Goal: Navigation & Orientation: Find specific page/section

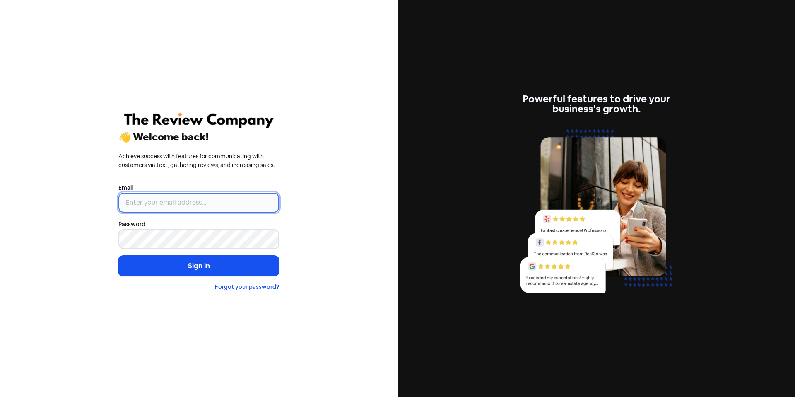
type input "mail@reviewcompany.com.au"
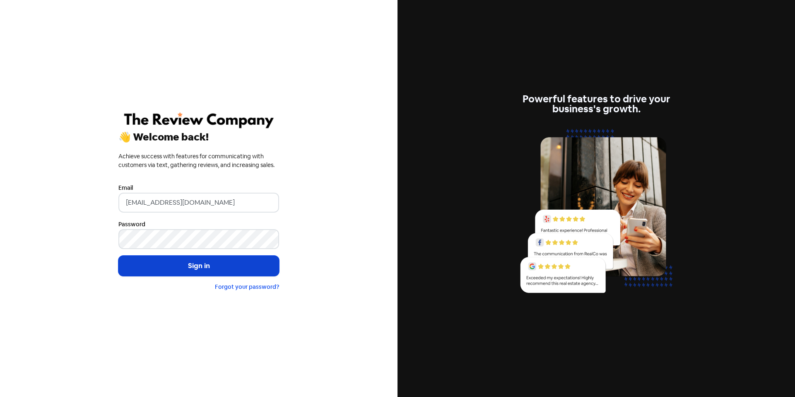
click at [228, 269] on button "Sign in" at bounding box center [198, 266] width 161 height 21
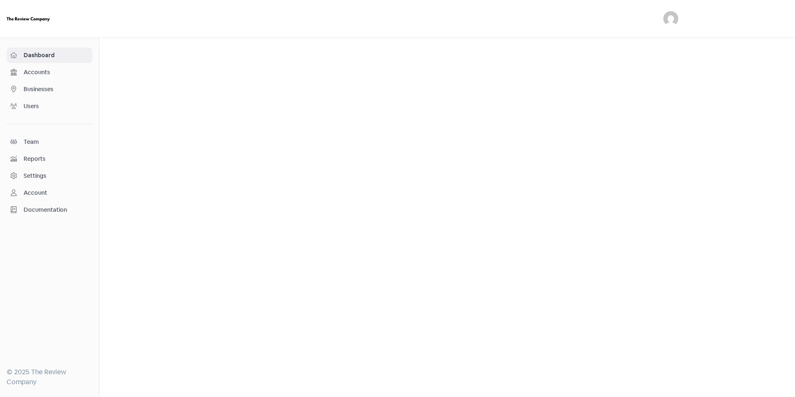
click at [60, 75] on span "Accounts" at bounding box center [56, 72] width 65 height 9
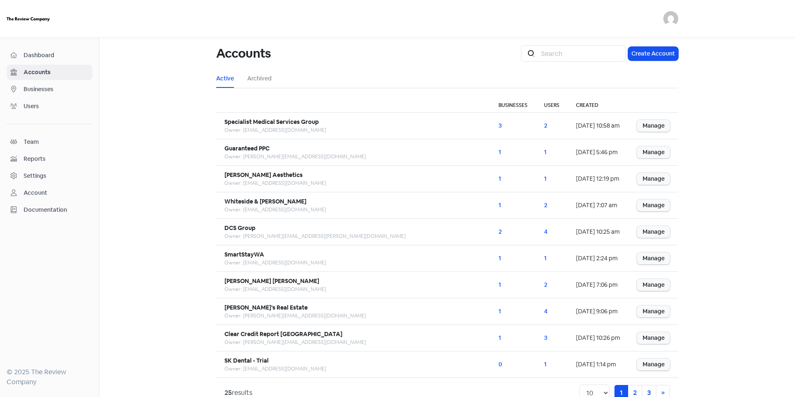
click at [75, 93] on span "Businesses" at bounding box center [56, 89] width 65 height 9
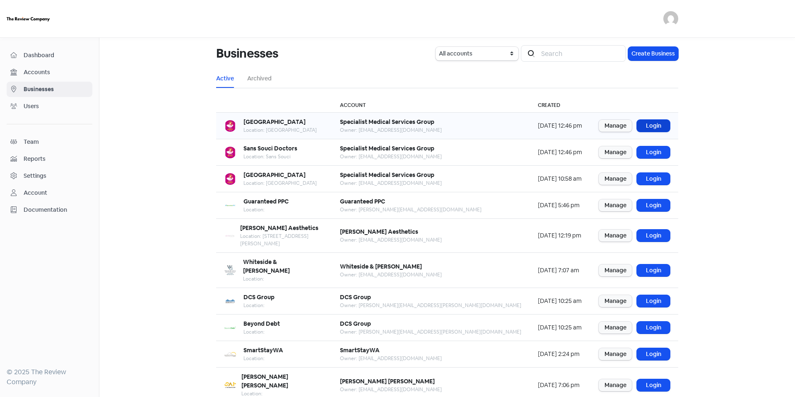
click at [649, 125] on link "Login" at bounding box center [653, 126] width 33 height 12
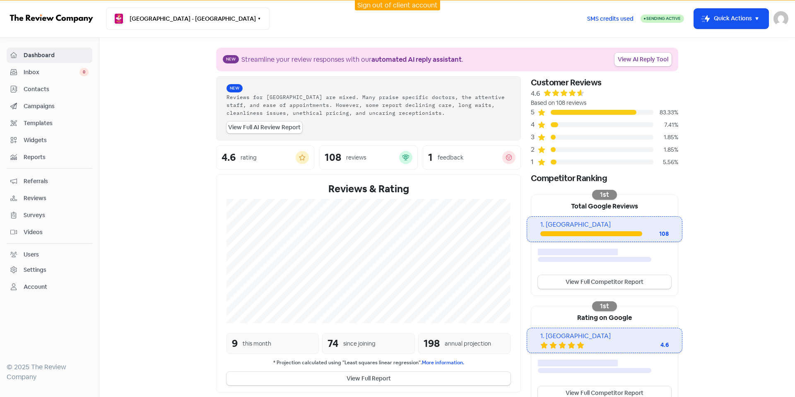
click at [195, 30] on nav "Bangor Medical Centre - Bangor Switch Business All businesses Earlwood Medical …" at bounding box center [397, 19] width 795 height 38
click at [256, 19] on icon "button" at bounding box center [259, 18] width 7 height 7
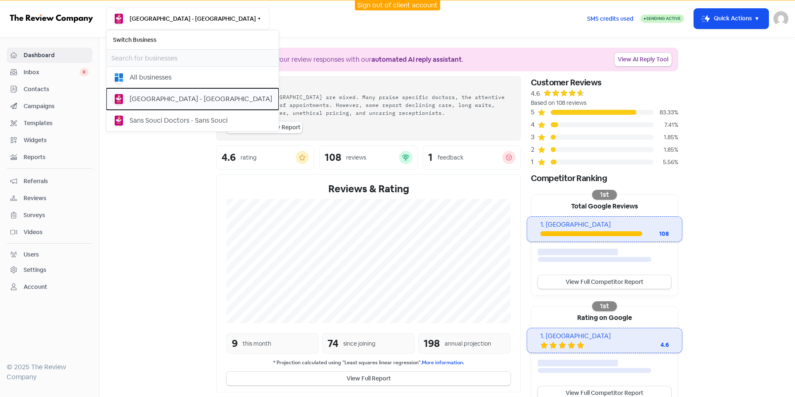
click at [212, 99] on div "Earlwood Medical Centre - Earlwood" at bounding box center [201, 99] width 142 height 10
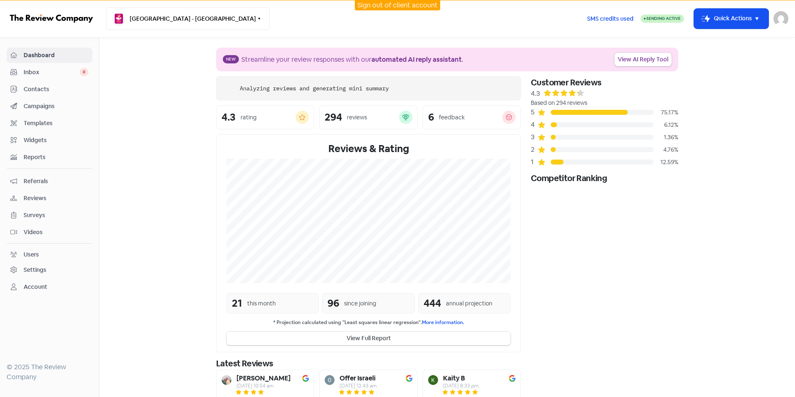
click at [201, 19] on button "[GEOGRAPHIC_DATA] - [GEOGRAPHIC_DATA]" at bounding box center [188, 18] width 164 height 22
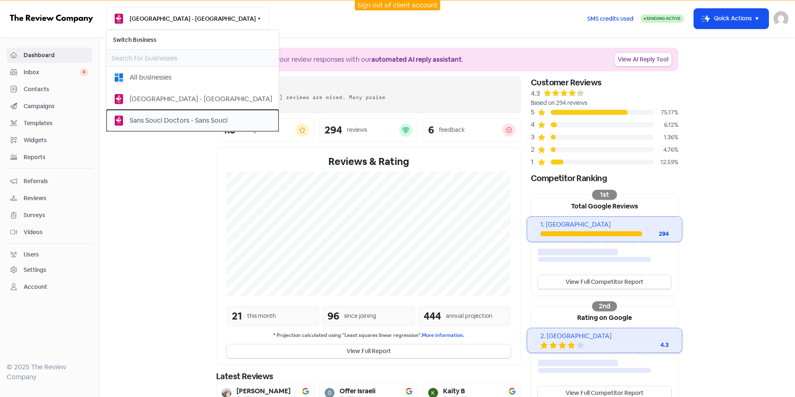
click at [201, 121] on div "Sans Souci Doctors - Sans Souci" at bounding box center [179, 121] width 98 height 10
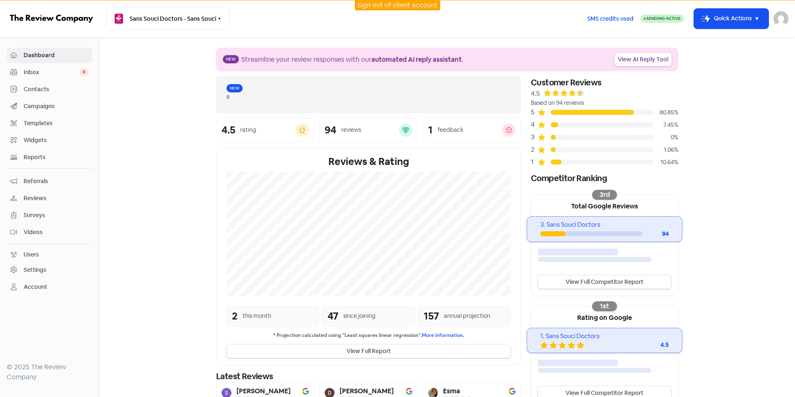
click at [198, 10] on div "Sign out of client account" at bounding box center [397, 5] width 795 height 10
click at [199, 24] on button "Sans Souci Doctors - Sans Souci" at bounding box center [168, 18] width 124 height 22
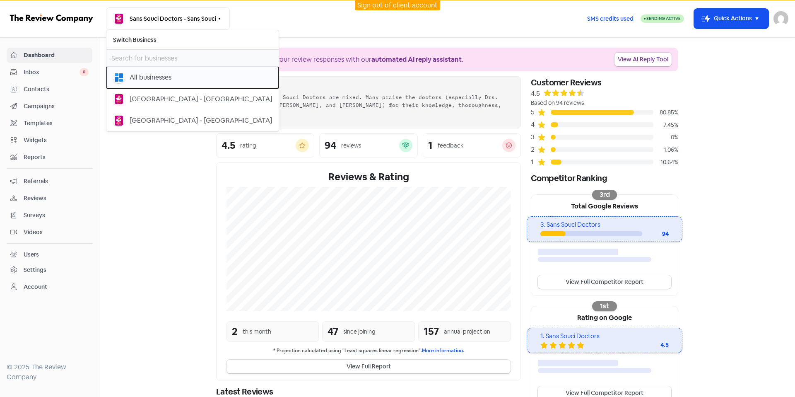
click at [190, 72] on div "All businesses" at bounding box center [192, 78] width 159 height 12
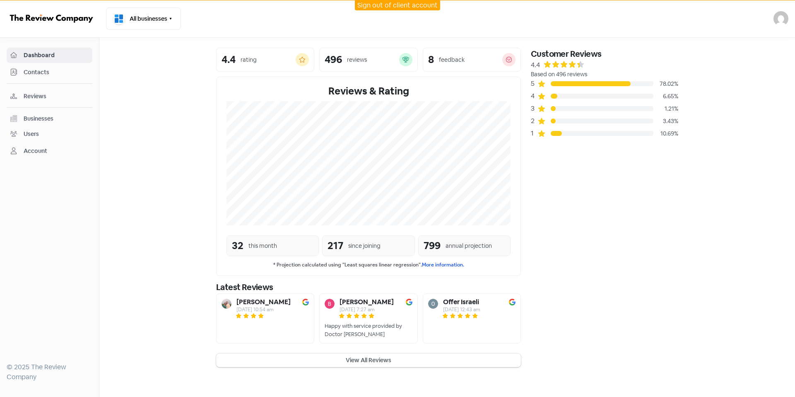
click at [53, 67] on link "Contacts" at bounding box center [50, 72] width 86 height 15
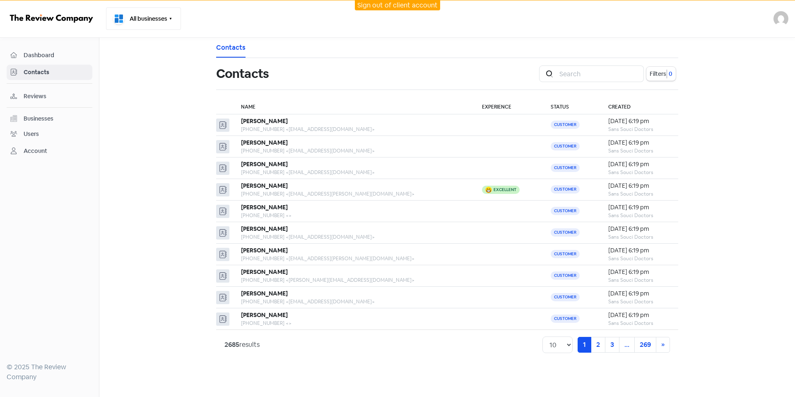
click at [171, 18] on icon "button" at bounding box center [171, 19] width 2 height 2
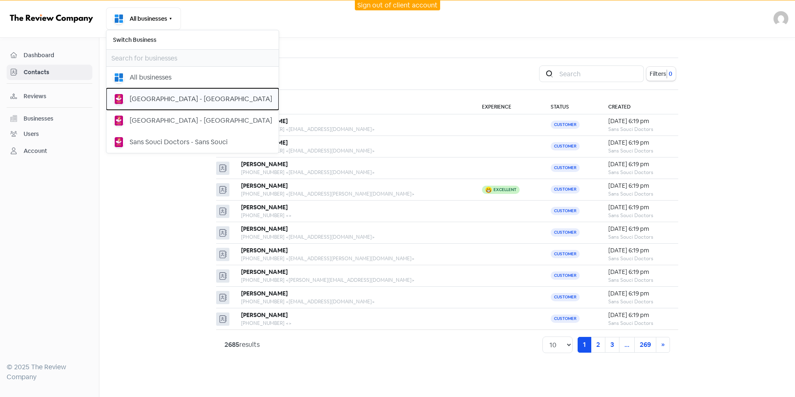
click at [154, 98] on div "[GEOGRAPHIC_DATA] - [GEOGRAPHIC_DATA]" at bounding box center [201, 99] width 142 height 10
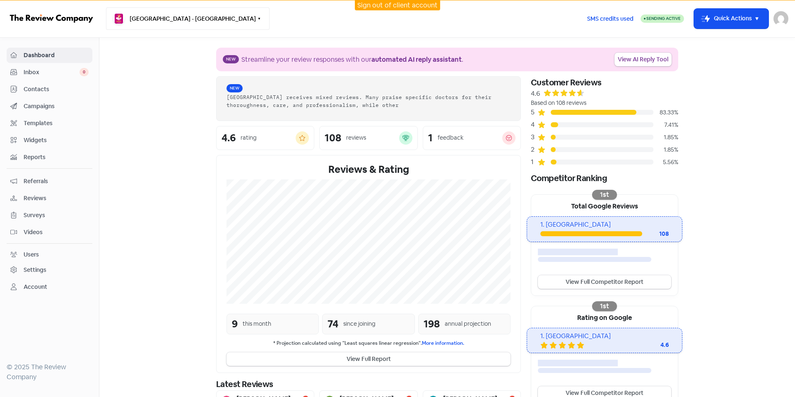
click at [151, 24] on button "[GEOGRAPHIC_DATA] - [GEOGRAPHIC_DATA]" at bounding box center [188, 18] width 164 height 22
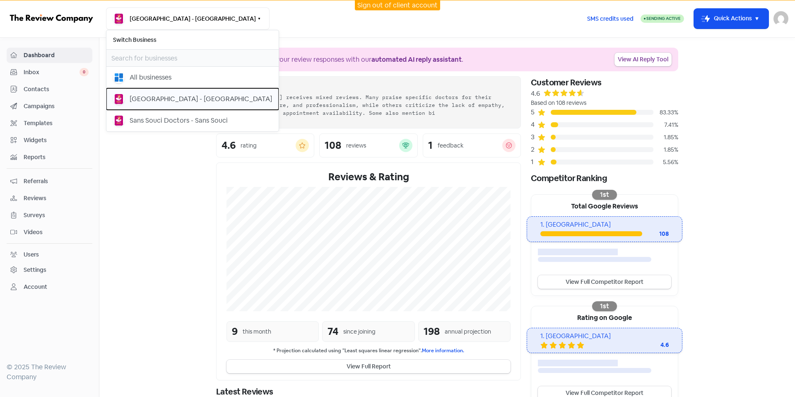
click at [154, 104] on div "[GEOGRAPHIC_DATA] - [GEOGRAPHIC_DATA]" at bounding box center [192, 99] width 159 height 12
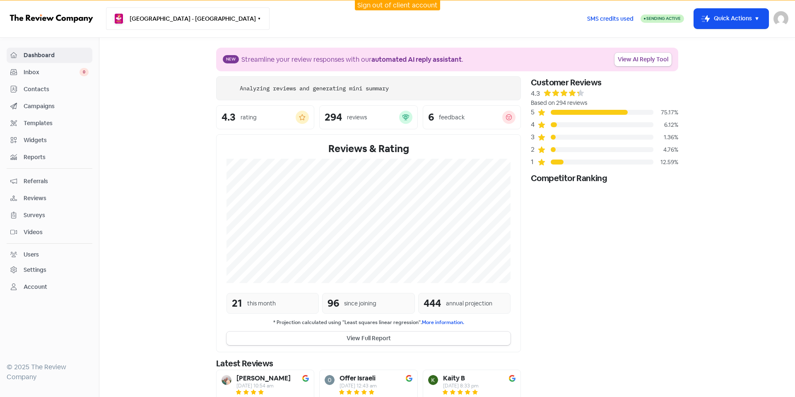
click at [168, 19] on button "[GEOGRAPHIC_DATA] - [GEOGRAPHIC_DATA]" at bounding box center [188, 18] width 164 height 22
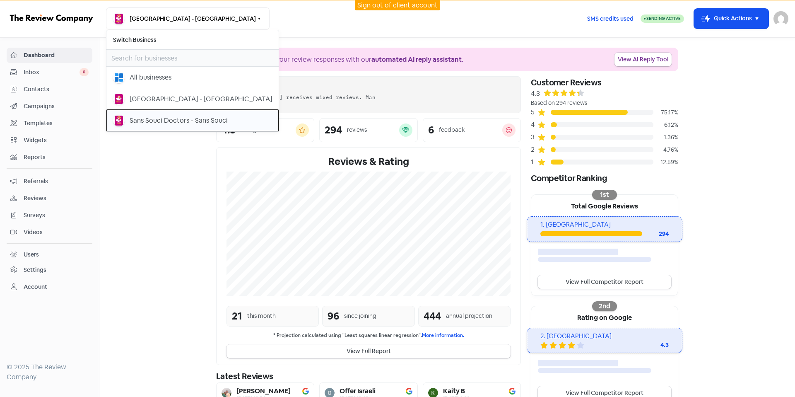
click at [166, 121] on div "Sans Souci Doctors - Sans Souci" at bounding box center [179, 121] width 98 height 10
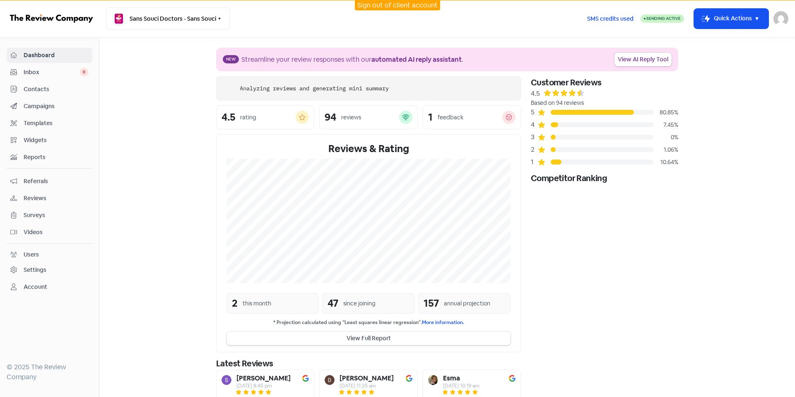
click at [80, 96] on link "Contacts" at bounding box center [50, 89] width 86 height 15
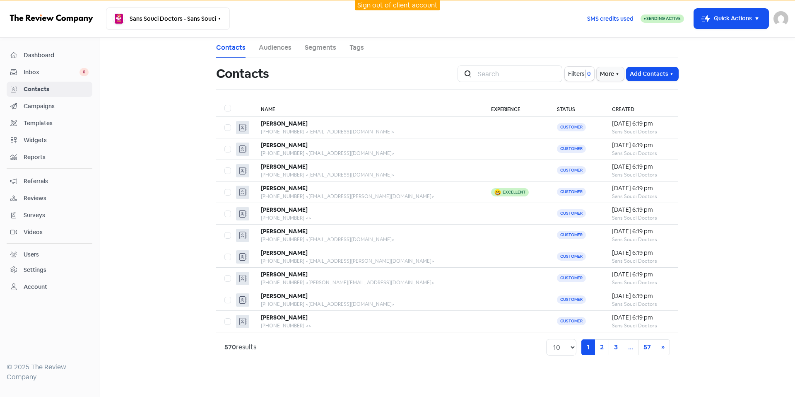
click at [415, 10] on div "Sans Souci Doctors - Sans Souci Switch Business All businesses Bangor Medical C…" at bounding box center [343, 18] width 474 height 22
click at [408, 7] on link "Sign out of client account" at bounding box center [397, 5] width 80 height 9
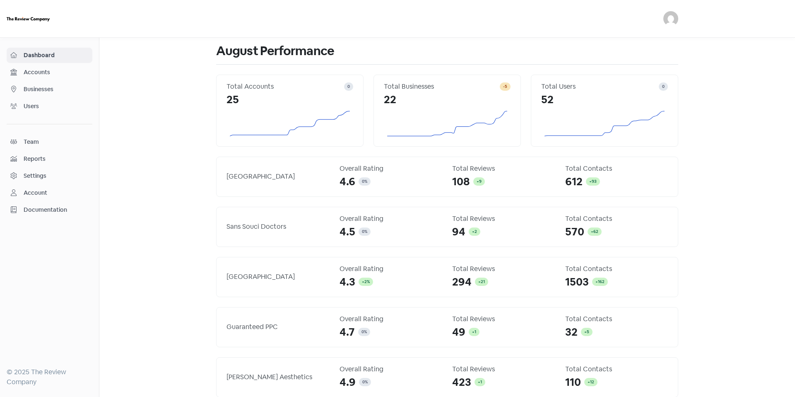
click at [62, 68] on span "Accounts" at bounding box center [56, 72] width 65 height 9
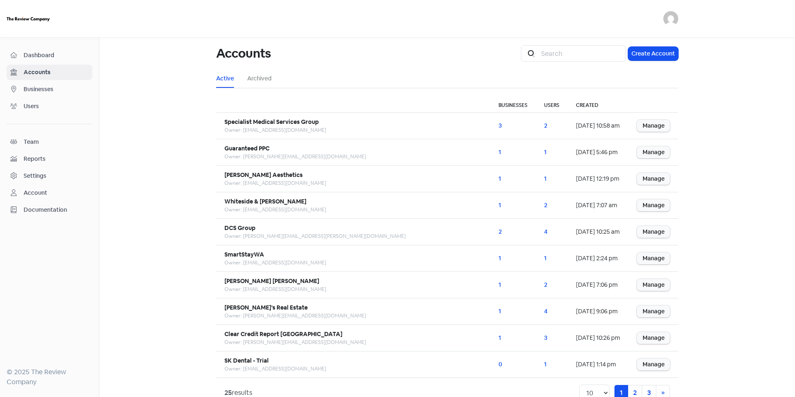
click at [60, 86] on span "Businesses" at bounding box center [56, 89] width 65 height 9
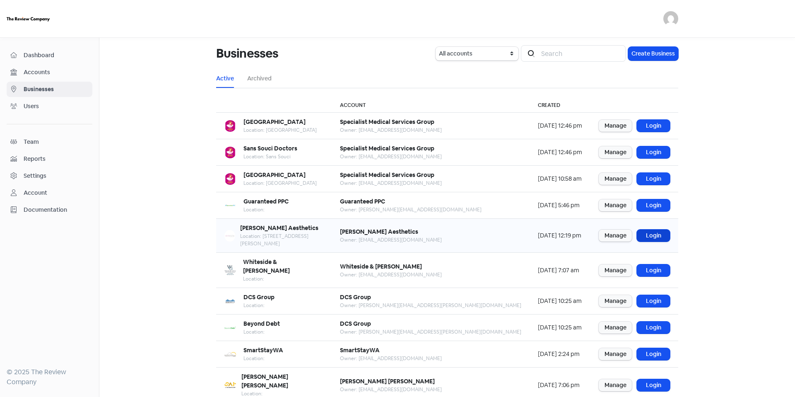
click at [659, 229] on link "Login" at bounding box center [653, 235] width 33 height 12
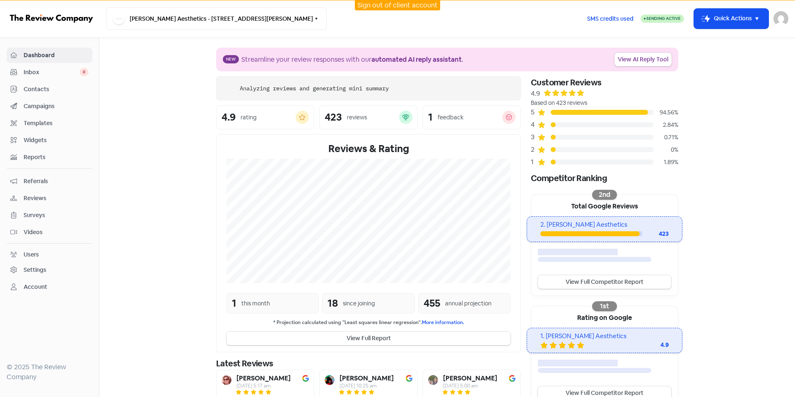
click at [61, 87] on span "Contacts" at bounding box center [56, 89] width 65 height 9
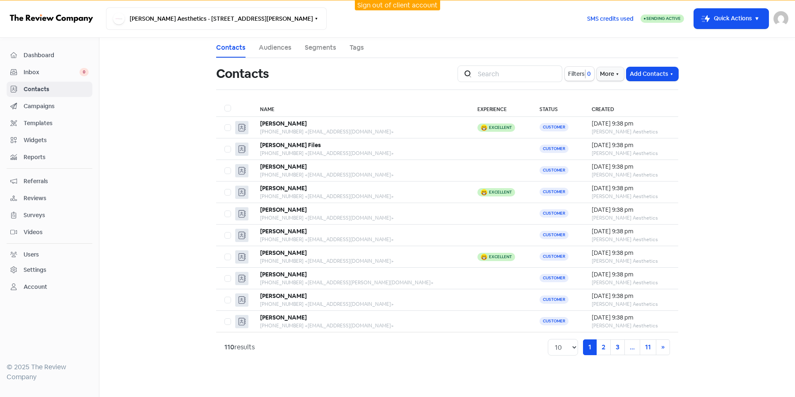
click at [368, 2] on link "Sign out of client account" at bounding box center [397, 5] width 80 height 9
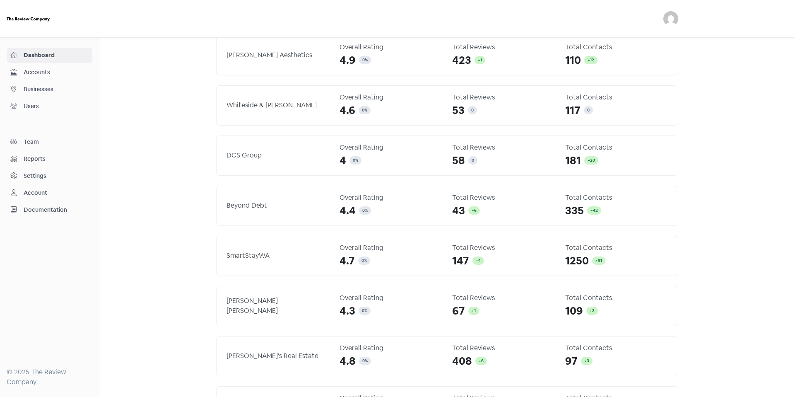
scroll to position [155, 0]
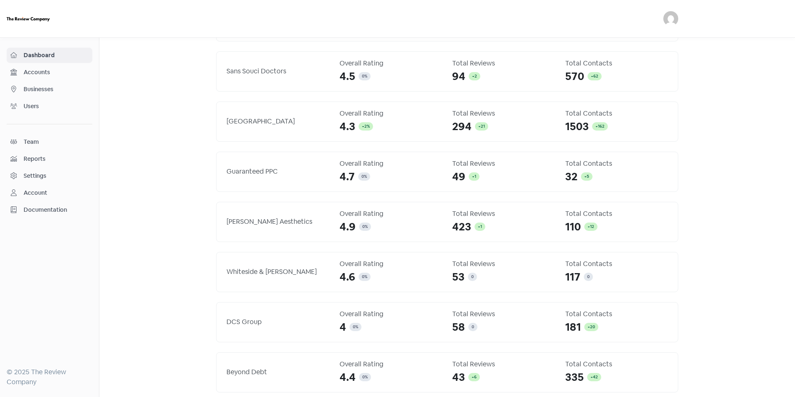
click at [52, 79] on link "Accounts" at bounding box center [50, 72] width 86 height 15
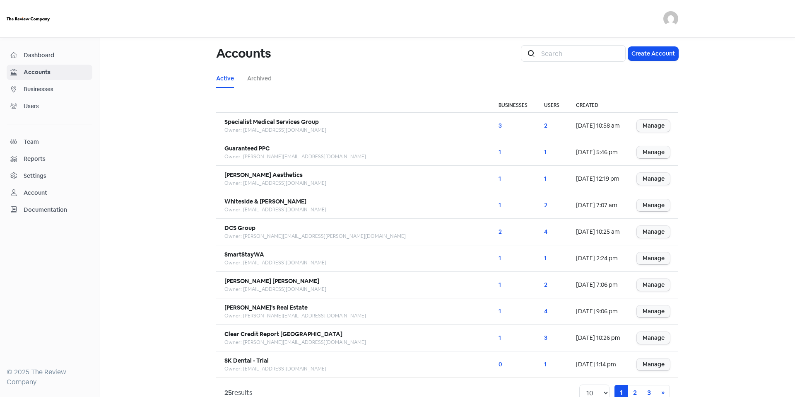
click at [51, 91] on span "Businesses" at bounding box center [56, 89] width 65 height 9
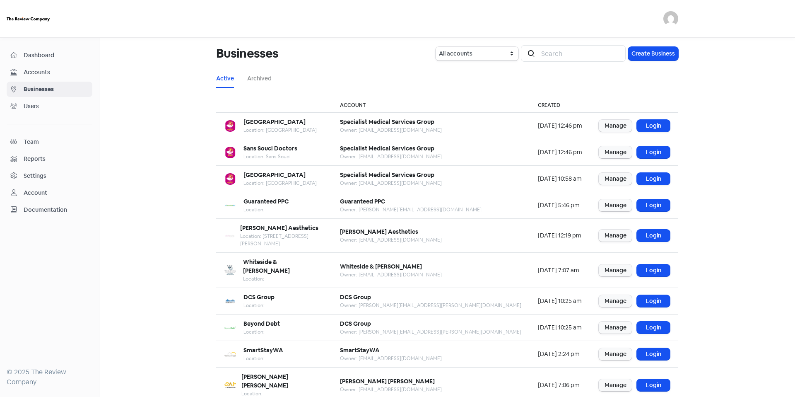
click at [56, 70] on span "Accounts" at bounding box center [56, 72] width 65 height 9
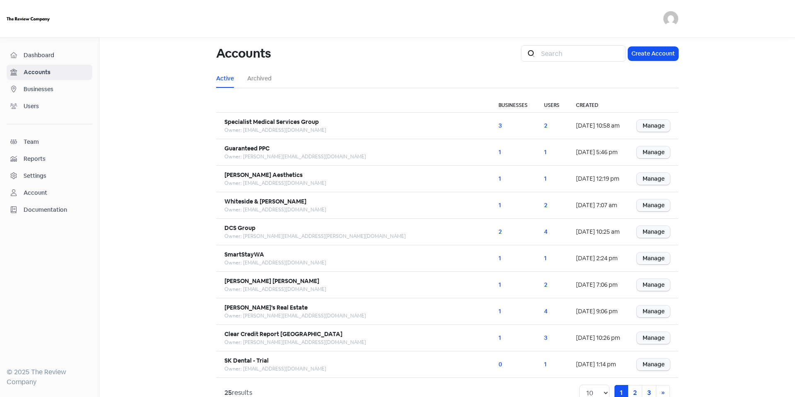
click at [65, 61] on link "Dashboard" at bounding box center [50, 55] width 86 height 15
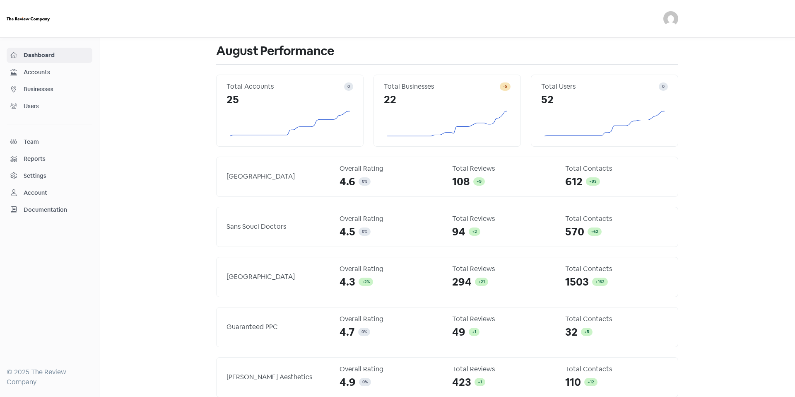
click at [59, 103] on span "Users" at bounding box center [56, 106] width 65 height 9
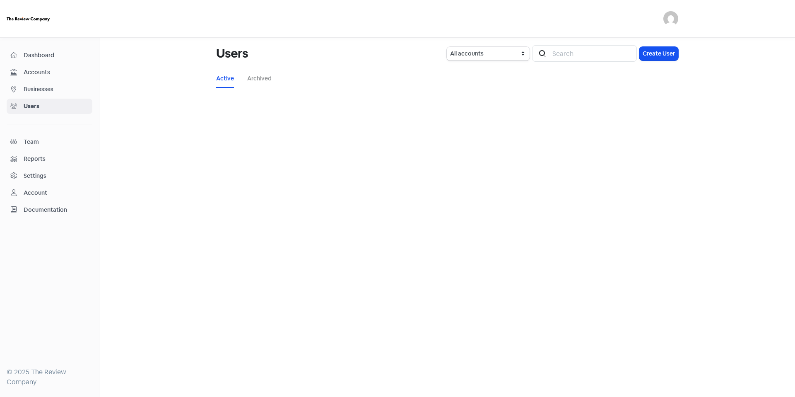
click at [59, 77] on div "Accounts" at bounding box center [49, 73] width 78 height 10
click at [57, 87] on span "Businesses" at bounding box center [56, 89] width 65 height 9
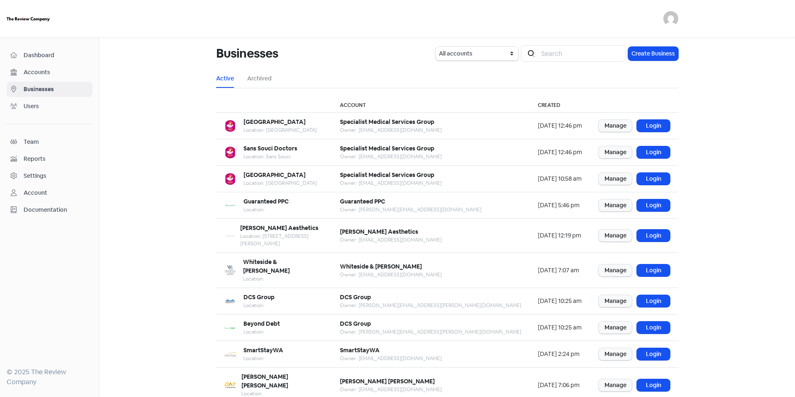
click at [62, 62] on link "Dashboard" at bounding box center [50, 55] width 86 height 15
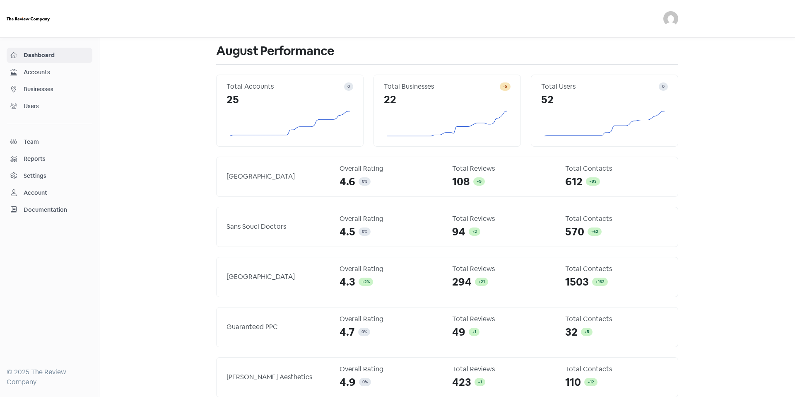
click at [63, 71] on span "Accounts" at bounding box center [56, 72] width 65 height 9
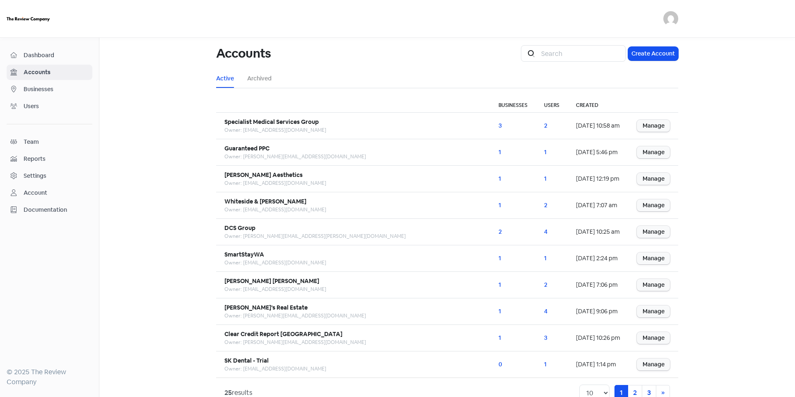
click at [64, 90] on span "Businesses" at bounding box center [56, 89] width 65 height 9
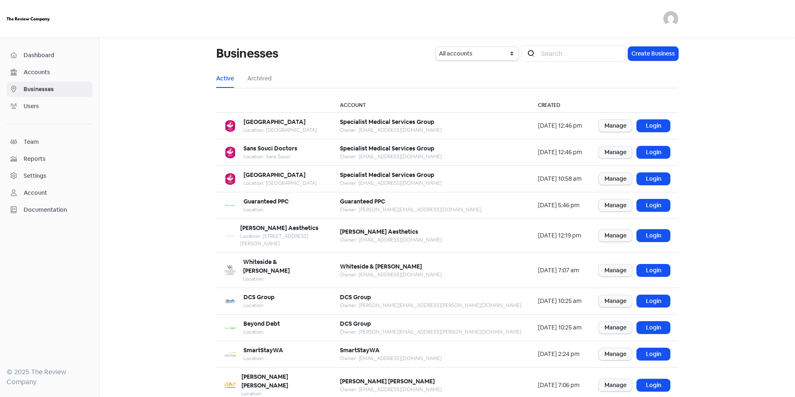
click at [69, 66] on link "Accounts" at bounding box center [50, 72] width 86 height 15
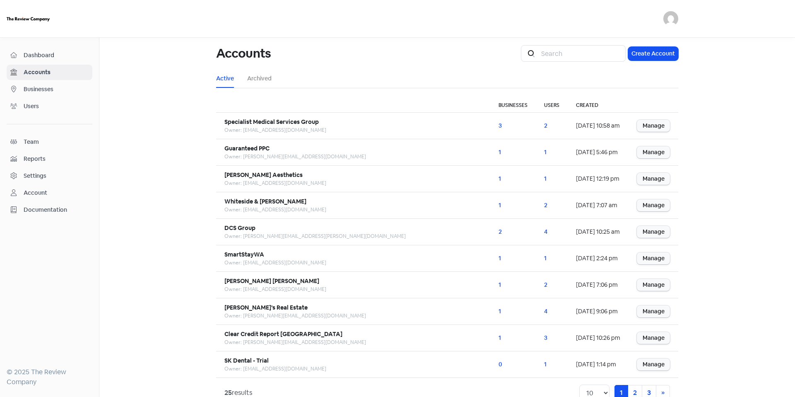
click at [70, 55] on span "Dashboard" at bounding box center [56, 55] width 65 height 9
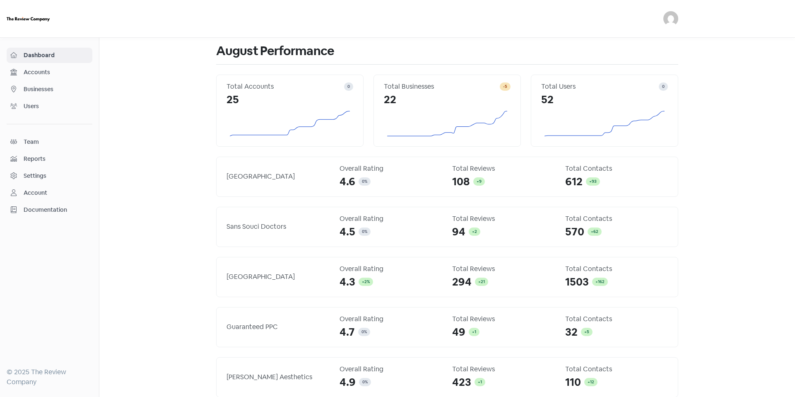
click at [63, 70] on span "Accounts" at bounding box center [56, 72] width 65 height 9
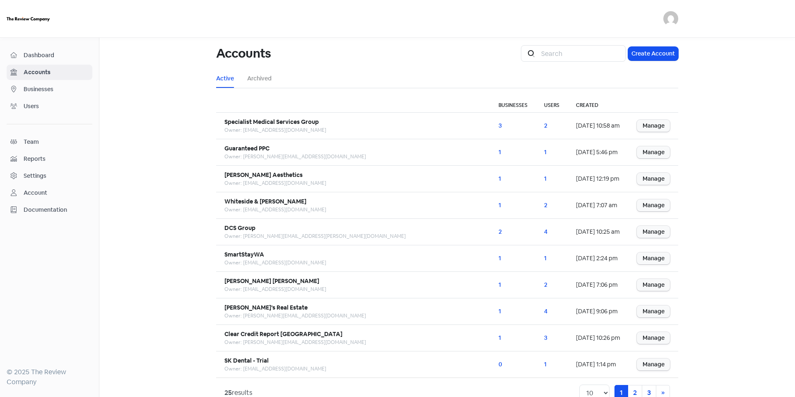
click at [62, 97] on link "Businesses" at bounding box center [50, 89] width 86 height 15
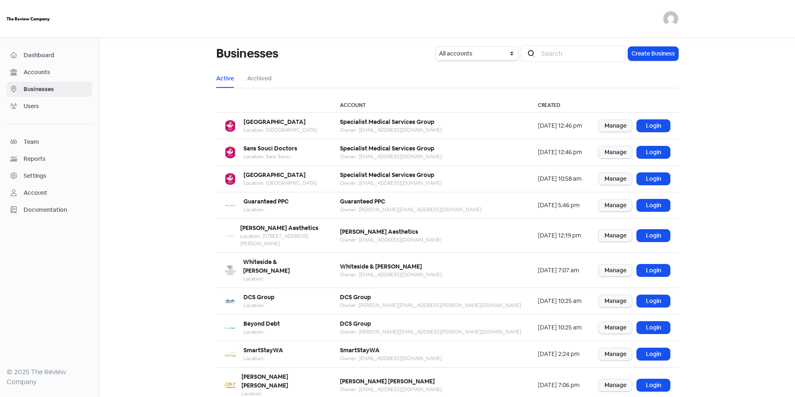
click at [37, 71] on span "Accounts" at bounding box center [56, 72] width 65 height 9
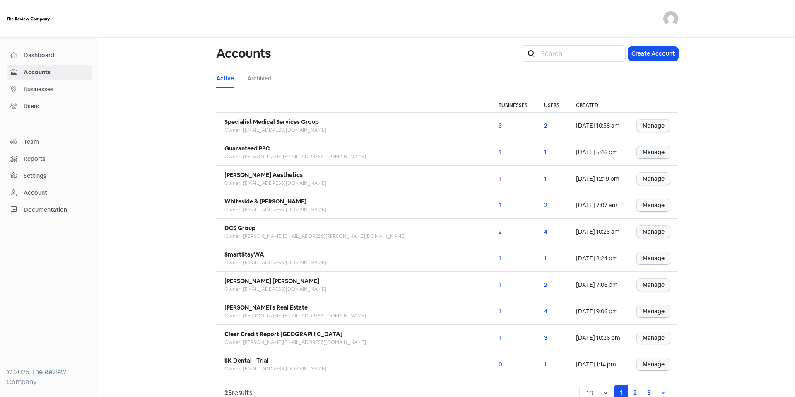
click at [44, 51] on span "Dashboard" at bounding box center [56, 55] width 65 height 9
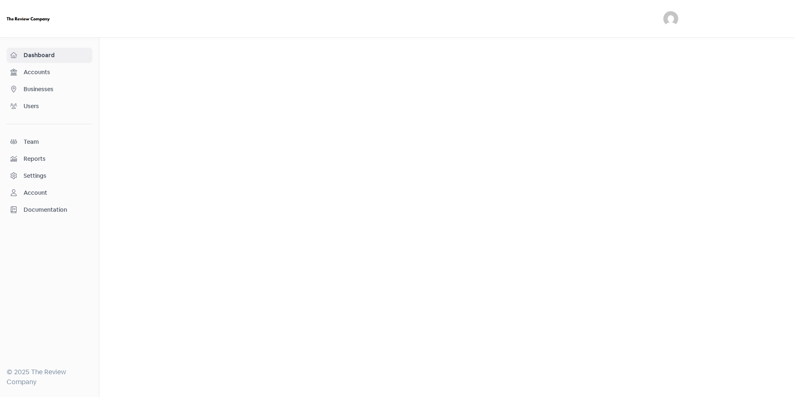
click at [50, 75] on span "Accounts" at bounding box center [56, 72] width 65 height 9
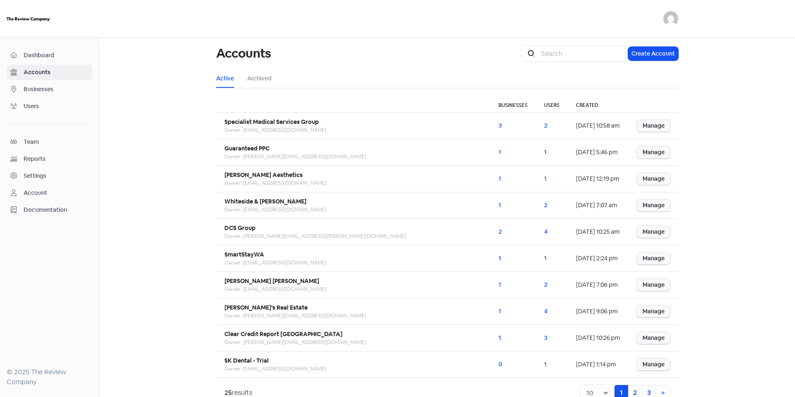
click at [62, 96] on link "Businesses" at bounding box center [50, 89] width 86 height 15
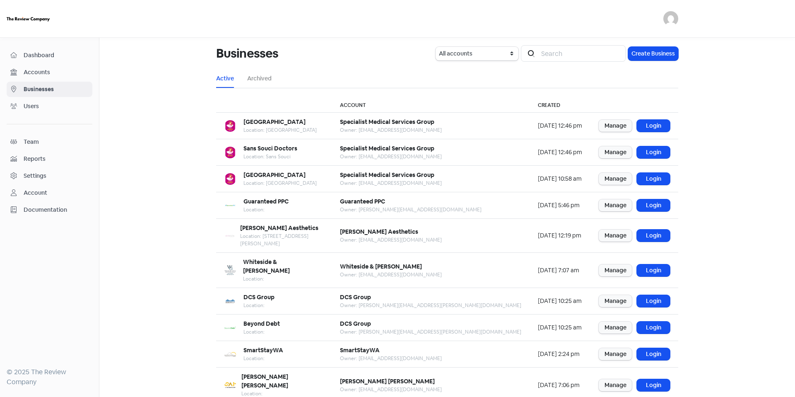
click at [60, 102] on span "Users" at bounding box center [56, 106] width 65 height 9
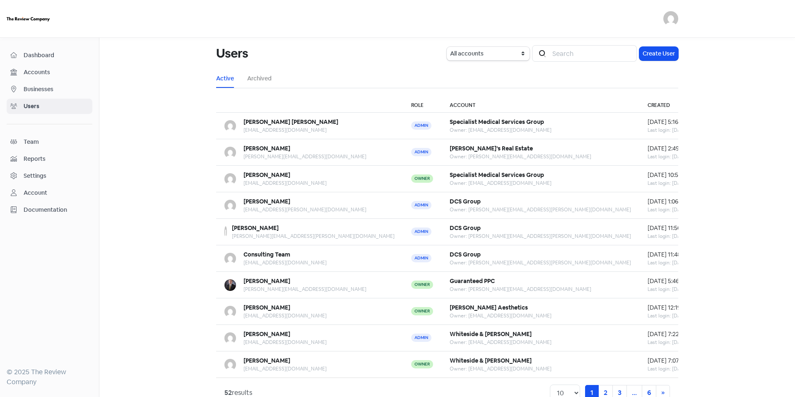
click at [62, 88] on span "Businesses" at bounding box center [56, 89] width 65 height 9
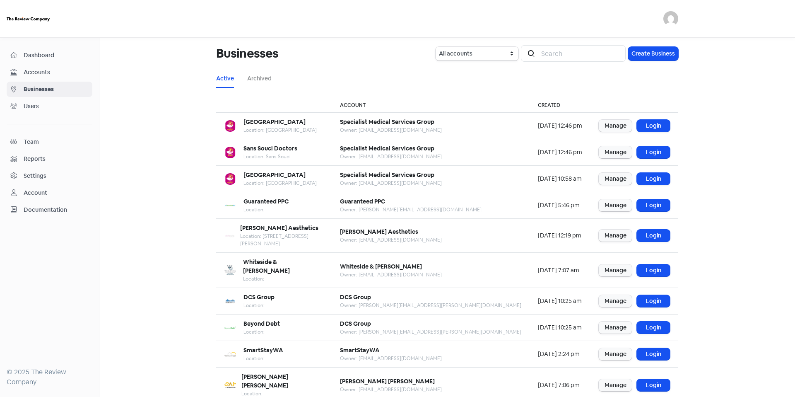
click at [62, 60] on div "Dashboard" at bounding box center [49, 56] width 78 height 10
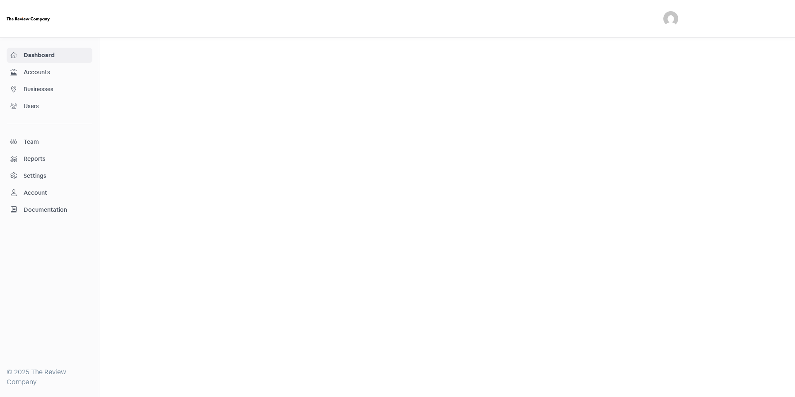
click at [62, 75] on span "Accounts" at bounding box center [56, 72] width 65 height 9
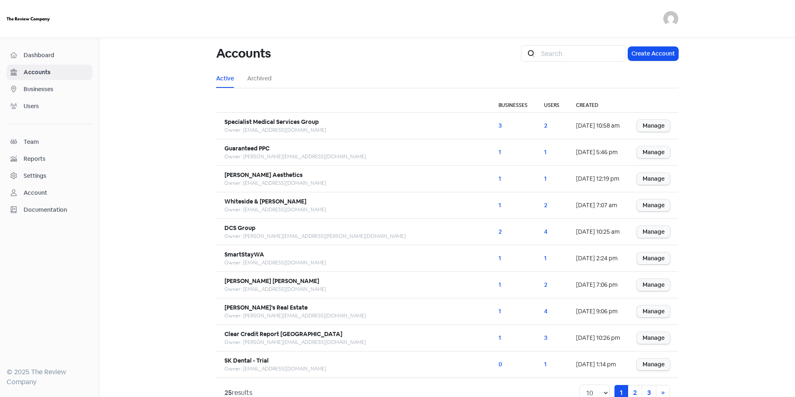
click at [63, 93] on span "Businesses" at bounding box center [56, 89] width 65 height 9
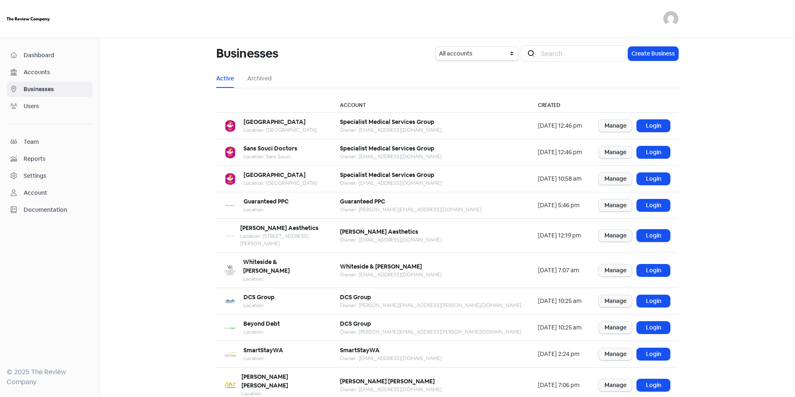
click at [56, 67] on link "Accounts" at bounding box center [50, 72] width 86 height 15
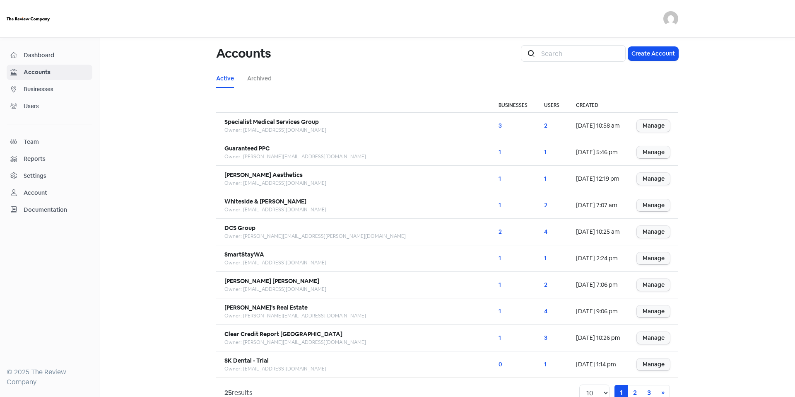
click at [61, 61] on link "Dashboard" at bounding box center [50, 55] width 86 height 15
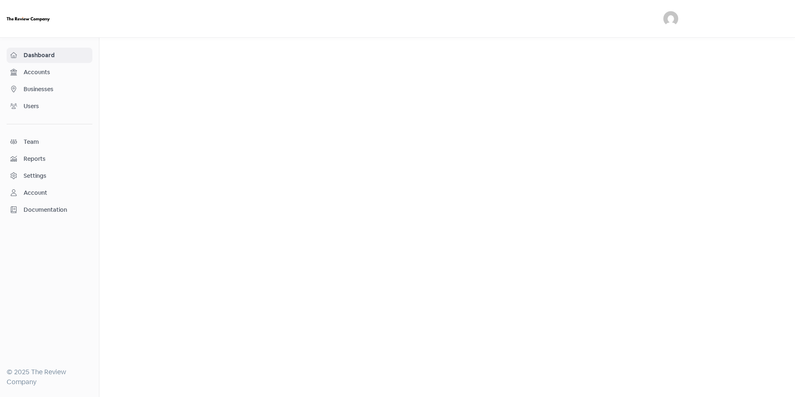
click at [59, 76] on span "Accounts" at bounding box center [56, 72] width 65 height 9
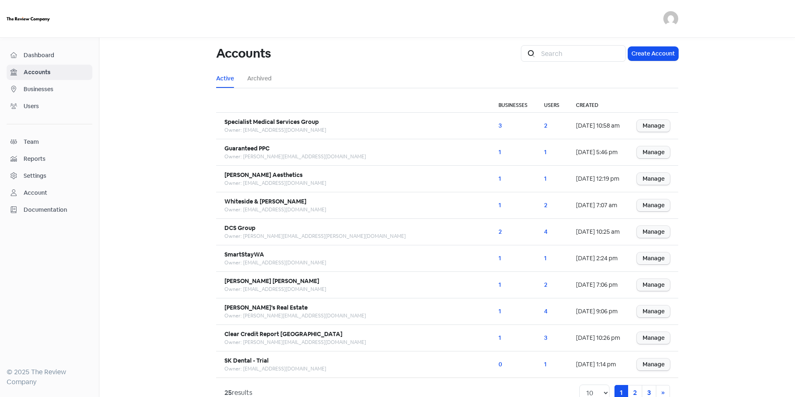
click at [65, 85] on span "Businesses" at bounding box center [56, 89] width 65 height 9
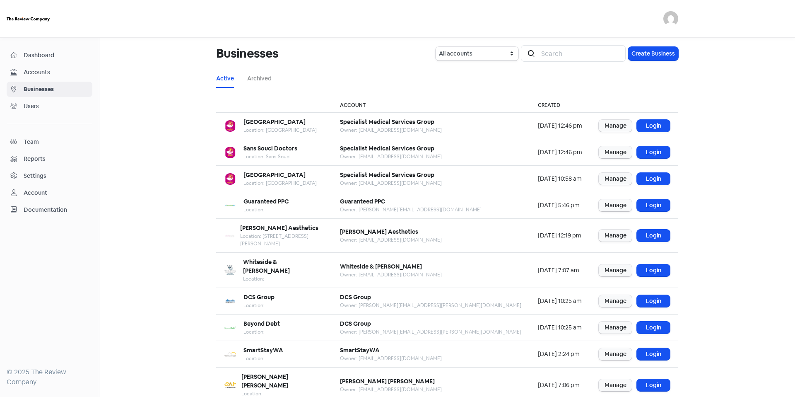
click at [64, 61] on link "Dashboard" at bounding box center [50, 55] width 86 height 15
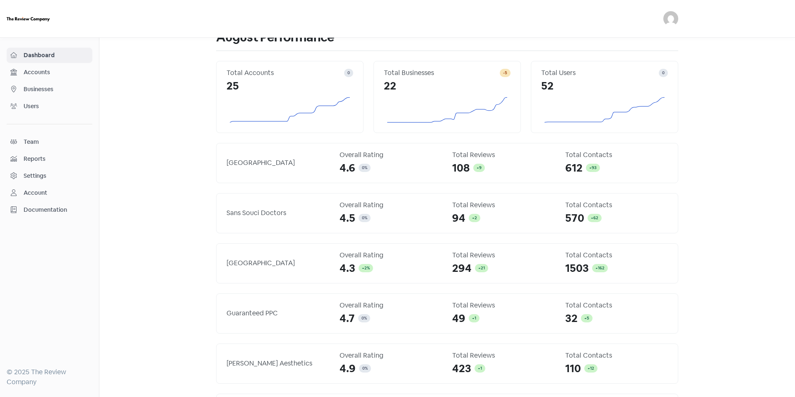
scroll to position [25, 0]
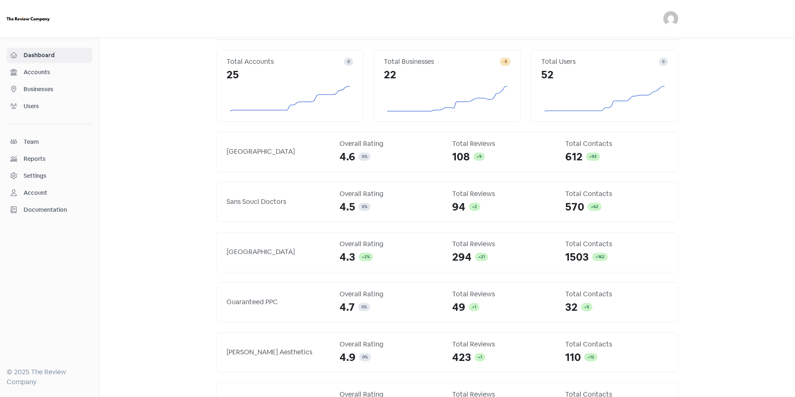
click at [58, 77] on link "Accounts" at bounding box center [50, 72] width 86 height 15
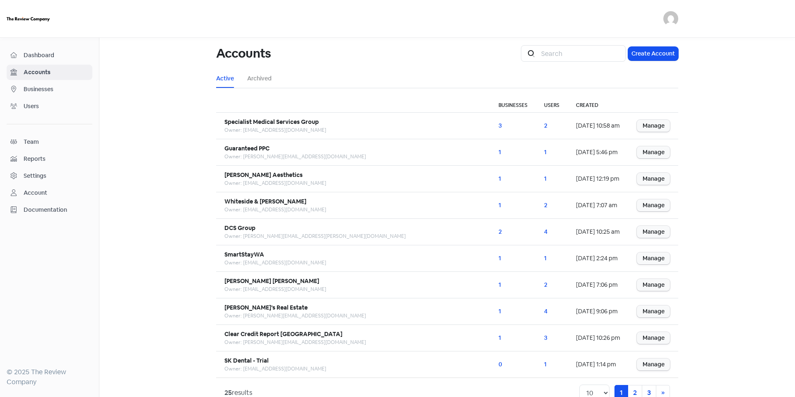
click at [77, 55] on span "Dashboard" at bounding box center [56, 55] width 65 height 9
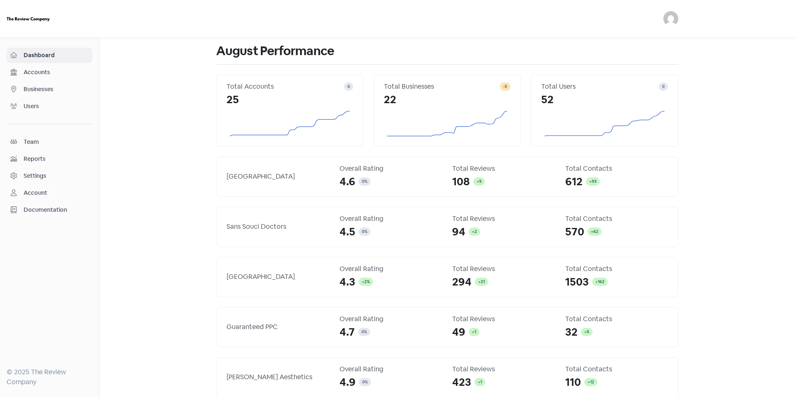
click at [57, 96] on link "Businesses" at bounding box center [50, 89] width 86 height 15
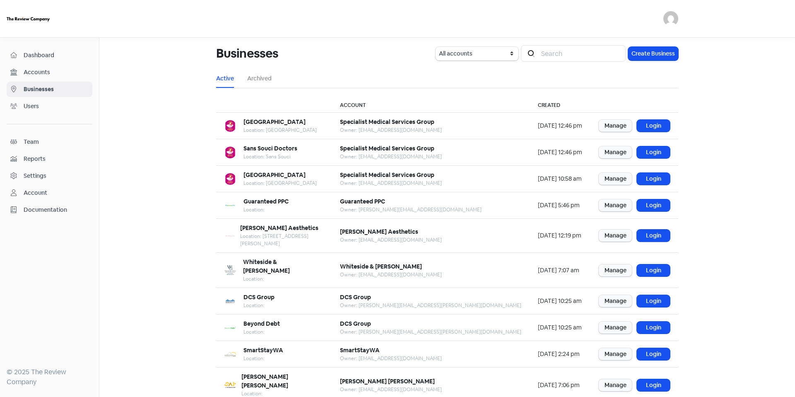
click at [68, 80] on div "Dashboard Accounts Businesses Users Team Reports Settings Account Documentation" at bounding box center [50, 133] width 86 height 170
click at [70, 63] on div "Dashboard Accounts Businesses Users Team Reports Settings Account Documentation" at bounding box center [50, 133] width 86 height 170
click at [71, 54] on span "Dashboard" at bounding box center [56, 55] width 65 height 9
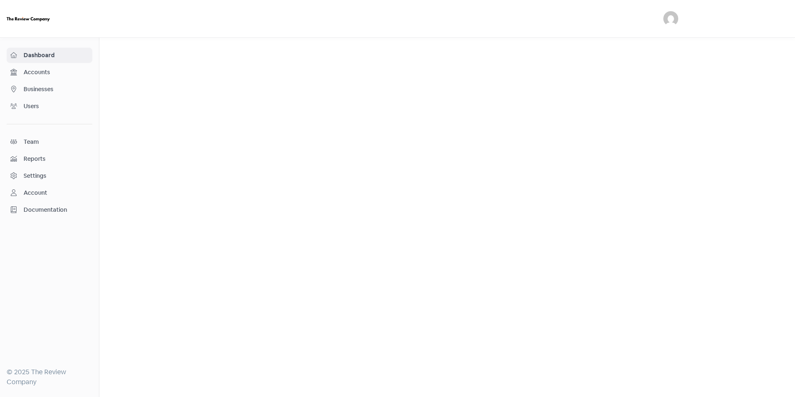
click at [66, 74] on span "Accounts" at bounding box center [56, 72] width 65 height 9
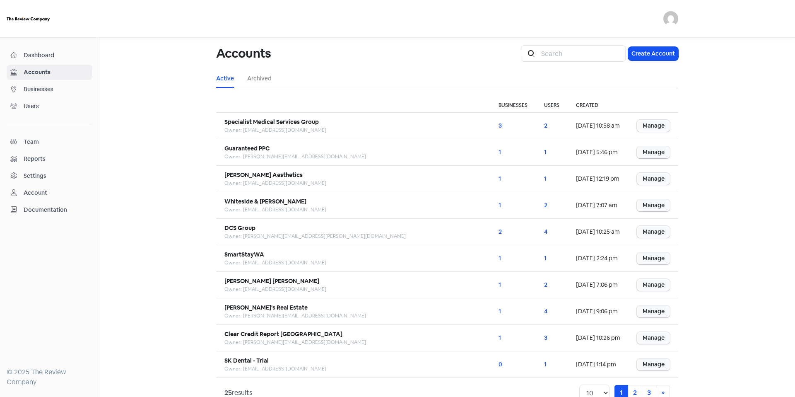
click at [65, 92] on span "Businesses" at bounding box center [56, 89] width 65 height 9
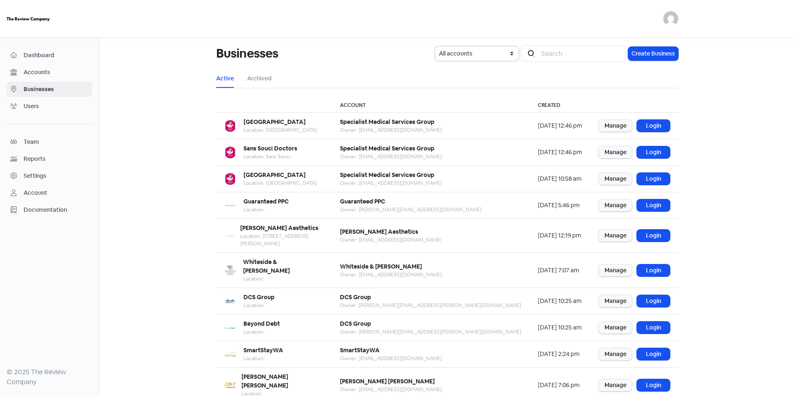
click at [444, 58] on select "All accounts Specialist Medical Services Group Guaranteed PPC Alexia Rocha Aest…" at bounding box center [477, 54] width 83 height 14
click at [439, 47] on select "All accounts Specialist Medical Services Group Guaranteed PPC Alexia Rocha Aest…" at bounding box center [477, 54] width 83 height 14
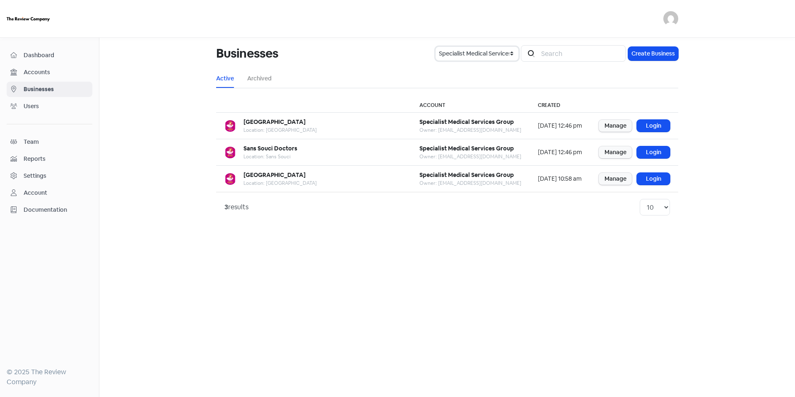
click at [476, 53] on select "All accounts Specialist Medical Services Group Guaranteed PPC Alexia Rocha Aest…" at bounding box center [477, 54] width 83 height 14
select select "yU9ujWnT"
click at [442, 47] on select "All accounts Specialist Medical Services Group Guaranteed PPC Alexia Rocha Aest…" at bounding box center [477, 54] width 83 height 14
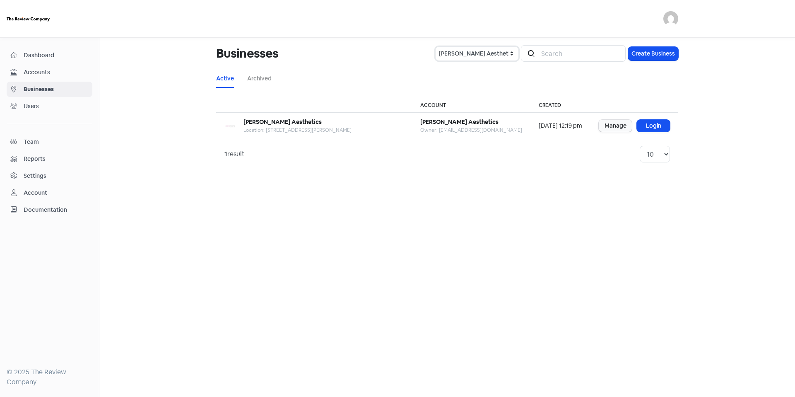
click at [475, 55] on select "All accounts Specialist Medical Services Group Guaranteed PPC Alexia Rocha Aest…" at bounding box center [477, 54] width 83 height 14
select select
click at [442, 47] on select "All accounts Specialist Medical Services Group Guaranteed PPC Alexia Rocha Aest…" at bounding box center [477, 54] width 83 height 14
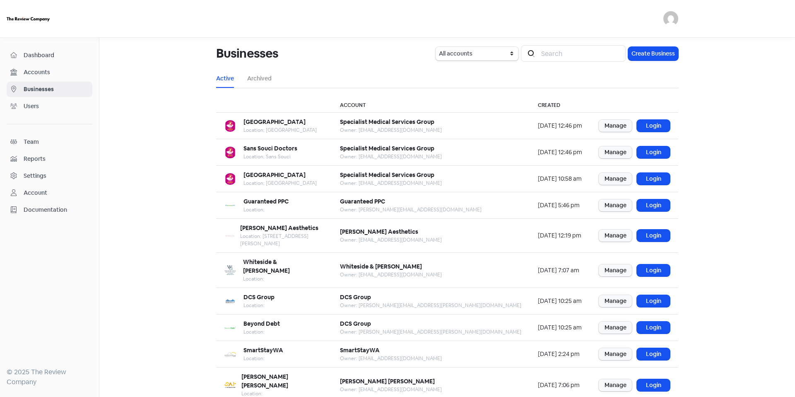
click at [89, 53] on link "Dashboard" at bounding box center [50, 55] width 86 height 15
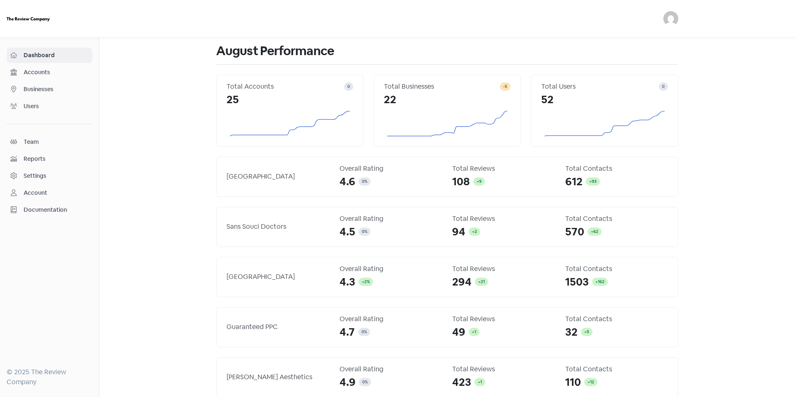
click at [52, 77] on div "Accounts" at bounding box center [49, 73] width 78 height 10
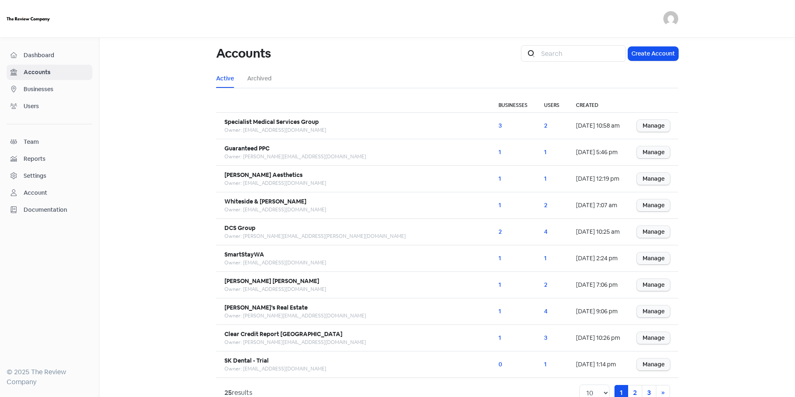
click at [52, 85] on span "Businesses" at bounding box center [56, 89] width 65 height 9
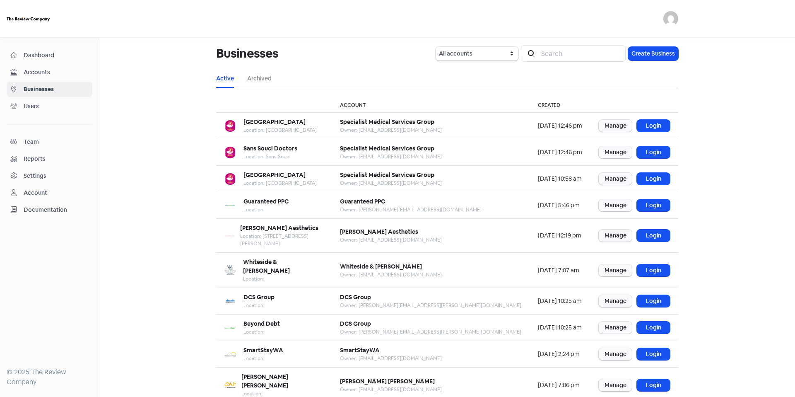
click at [59, 108] on span "Users" at bounding box center [56, 106] width 65 height 9
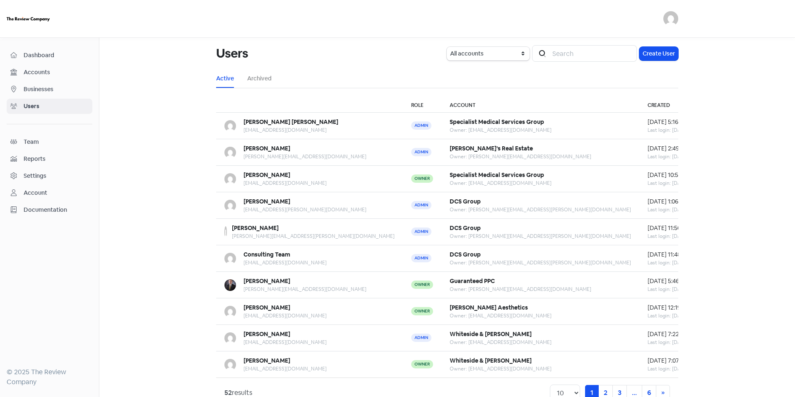
click at [63, 141] on span "Team" at bounding box center [56, 142] width 65 height 9
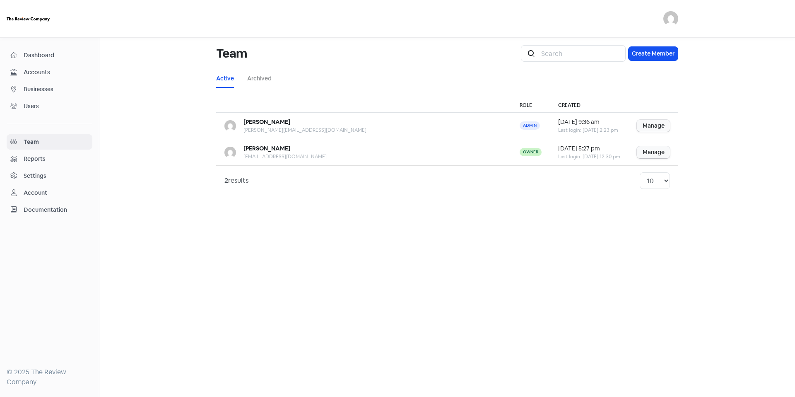
click at [65, 162] on span "Reports" at bounding box center [56, 158] width 65 height 9
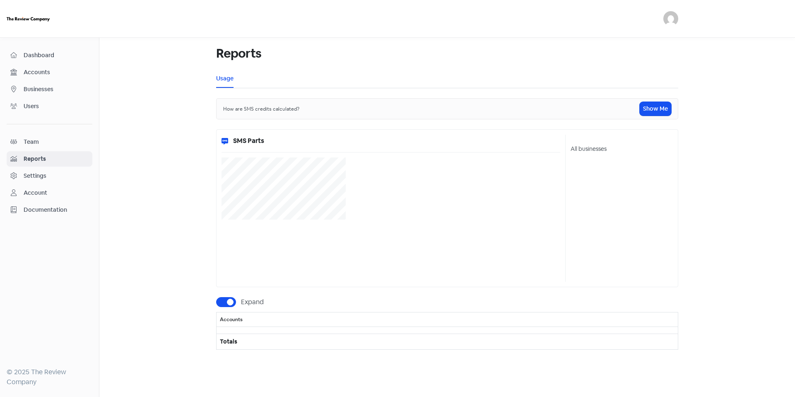
click at [70, 143] on span "Team" at bounding box center [56, 142] width 65 height 9
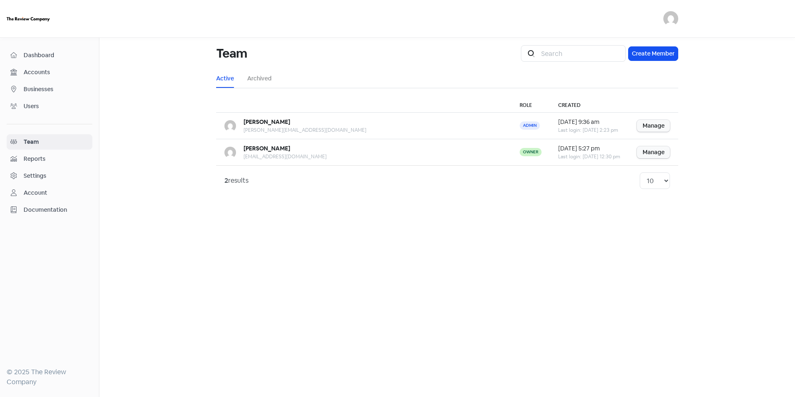
click at [52, 57] on span "Dashboard" at bounding box center [56, 55] width 65 height 9
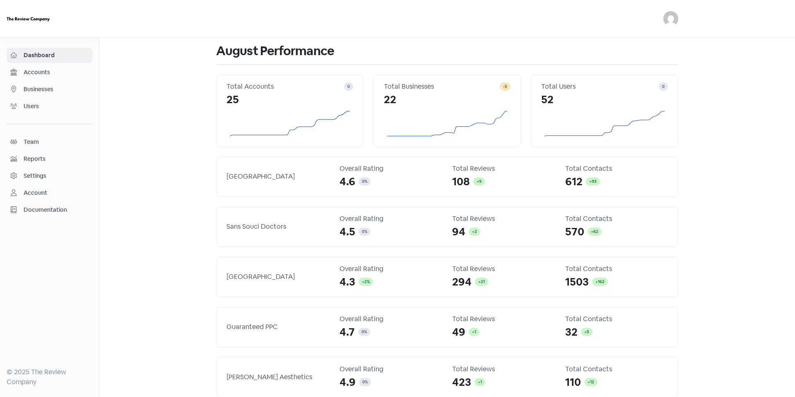
click at [36, 76] on span "Accounts" at bounding box center [56, 72] width 65 height 9
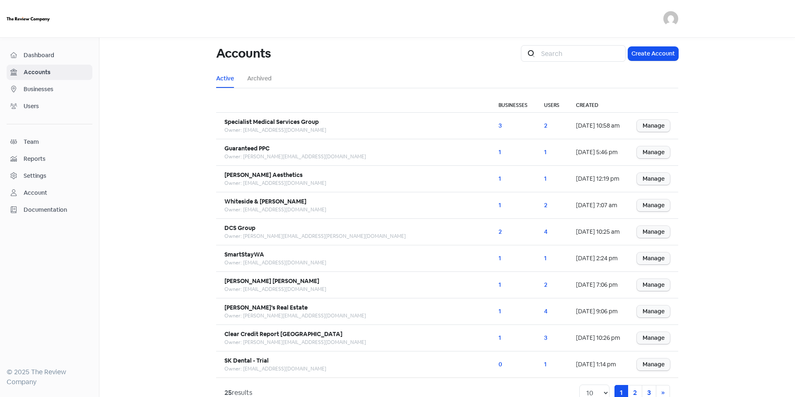
click at [49, 93] on span "Businesses" at bounding box center [56, 89] width 65 height 9
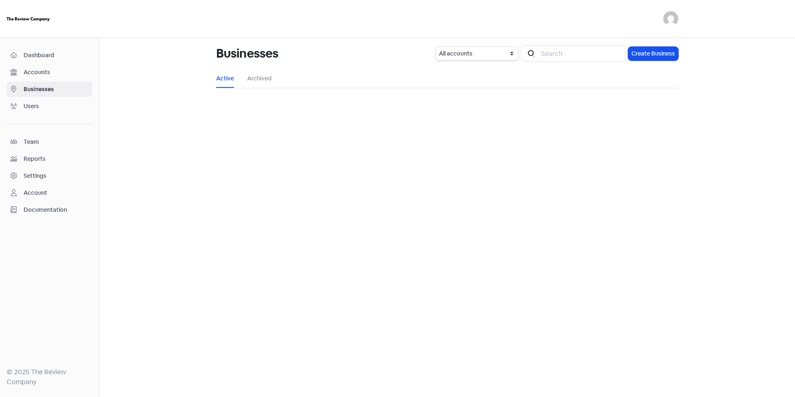
click at [52, 112] on link "Users" at bounding box center [50, 106] width 86 height 15
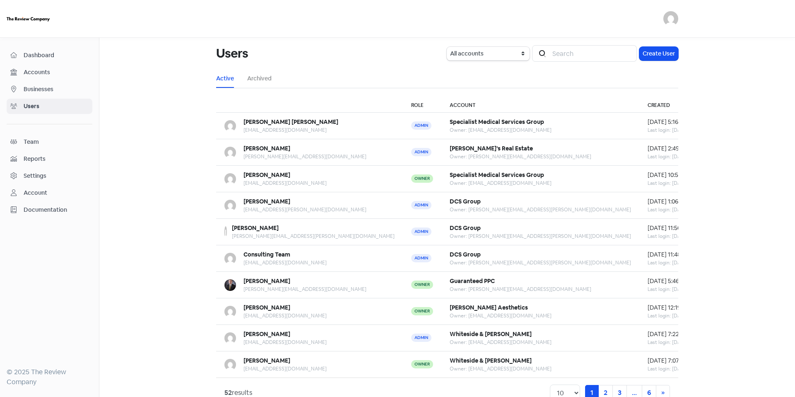
click at [58, 150] on div "Dashboard Accounts Businesses Users Team Reports Settings Account Documentation" at bounding box center [50, 133] width 86 height 170
click at [46, 147] on link "Team" at bounding box center [50, 141] width 86 height 15
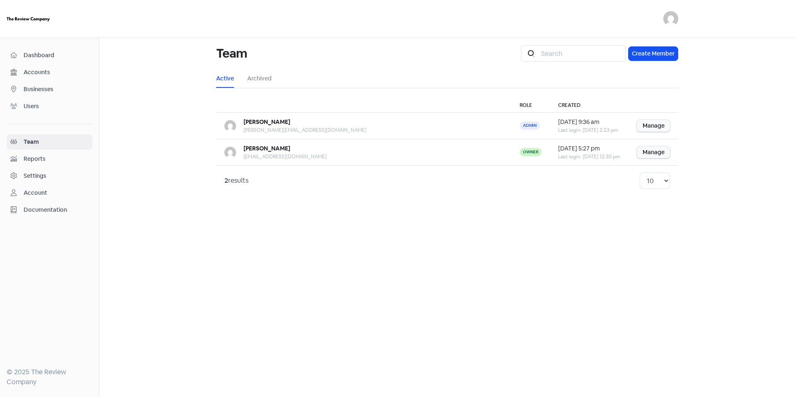
click at [45, 163] on div "Reports" at bounding box center [49, 159] width 78 height 10
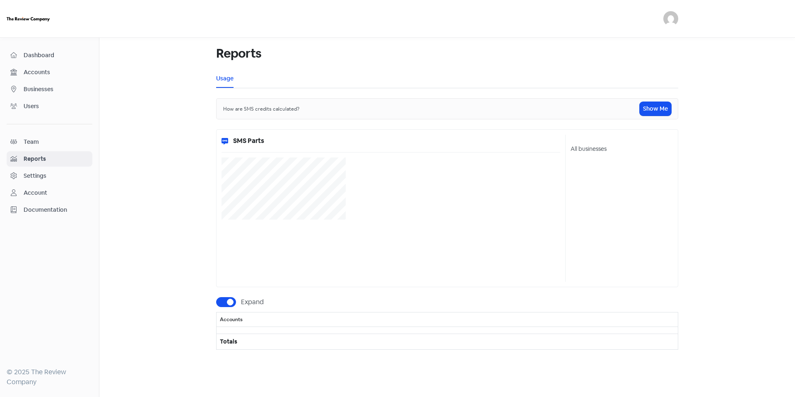
click at [60, 65] on link "Accounts" at bounding box center [50, 72] width 86 height 15
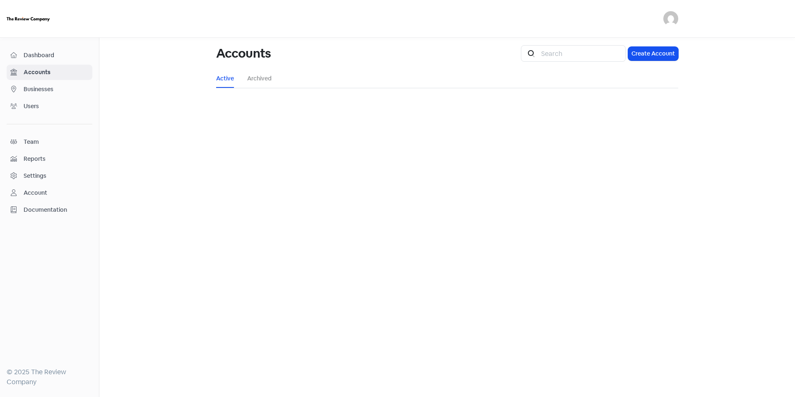
click at [61, 58] on span "Dashboard" at bounding box center [56, 55] width 65 height 9
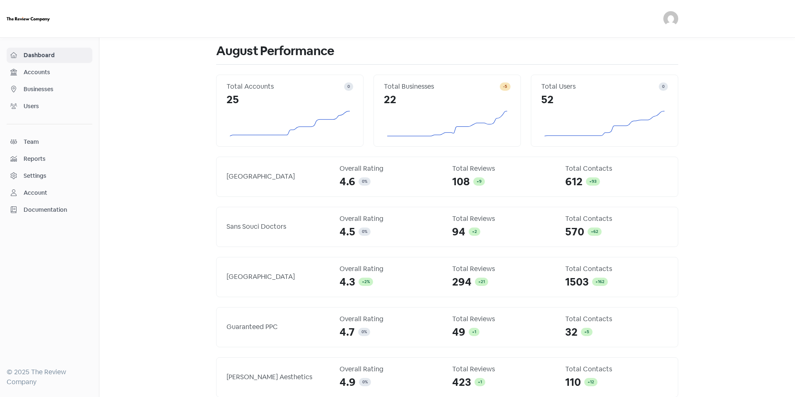
click at [59, 73] on span "Accounts" at bounding box center [56, 72] width 65 height 9
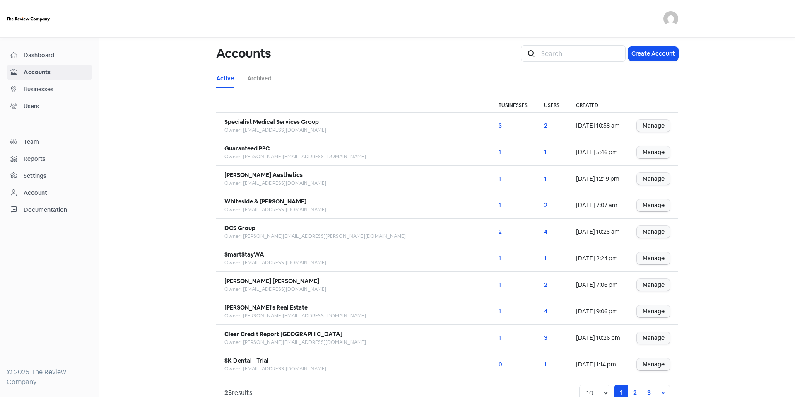
click at [63, 66] on link "Accounts" at bounding box center [50, 72] width 86 height 15
click at [63, 63] on div "Dashboard Accounts Businesses Users Team Reports Settings Account Documentation" at bounding box center [50, 133] width 86 height 170
click at [62, 49] on link "Dashboard" at bounding box center [50, 55] width 86 height 15
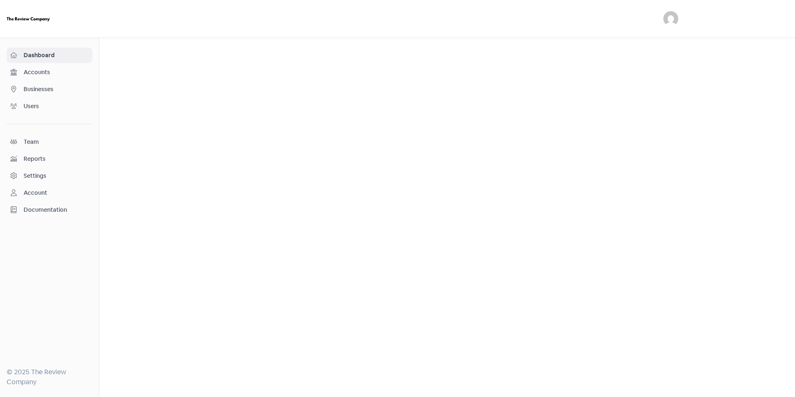
click at [62, 76] on span "Accounts" at bounding box center [56, 72] width 65 height 9
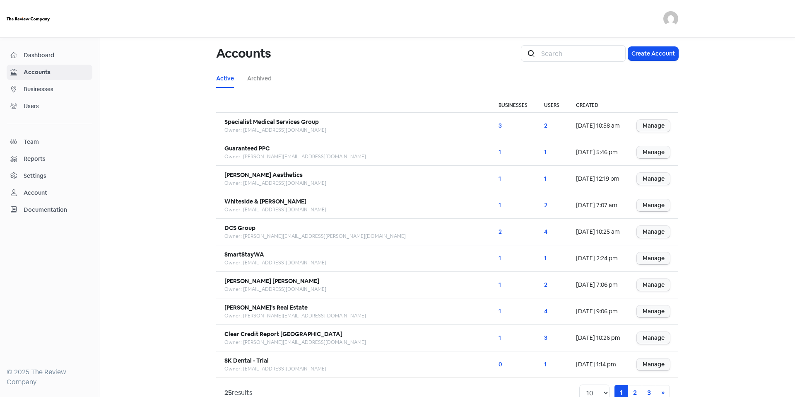
click at [59, 92] on span "Businesses" at bounding box center [56, 89] width 65 height 9
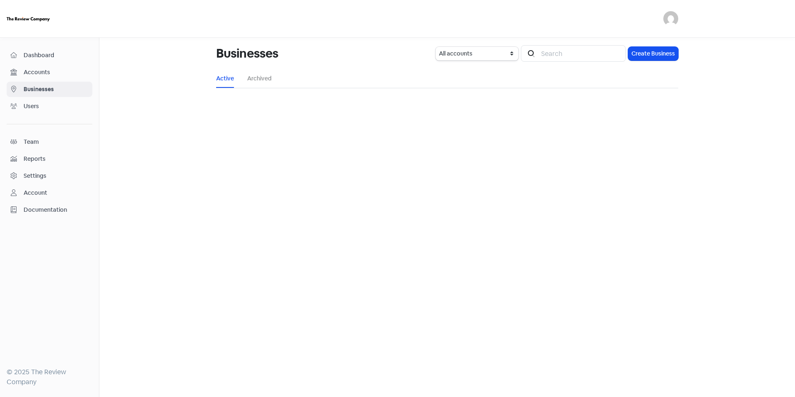
click at [65, 56] on span "Dashboard" at bounding box center [56, 55] width 65 height 9
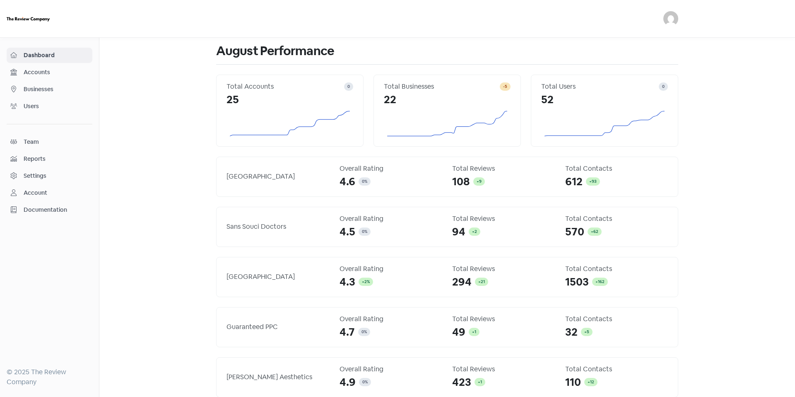
click at [64, 70] on span "Accounts" at bounding box center [56, 72] width 65 height 9
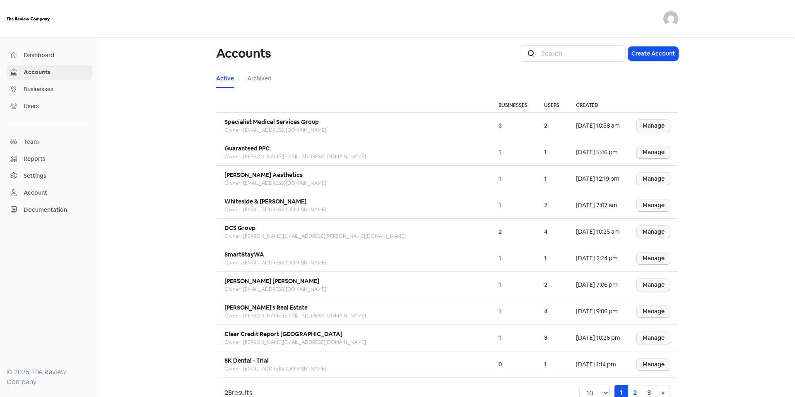
click at [73, 46] on nav "Dashboard Accounts Businesses Users Team Reports Settings Account Documentation…" at bounding box center [49, 217] width 99 height 359
click at [74, 57] on span "Dashboard" at bounding box center [56, 55] width 65 height 9
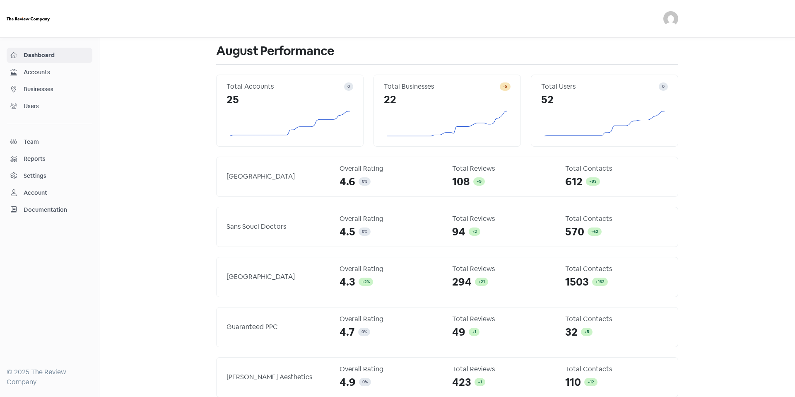
click at [41, 66] on link "Accounts" at bounding box center [50, 72] width 86 height 15
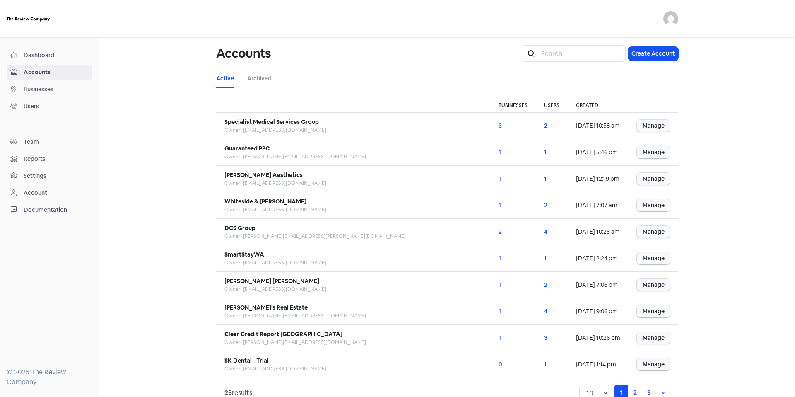
click at [46, 85] on span "Businesses" at bounding box center [56, 89] width 65 height 9
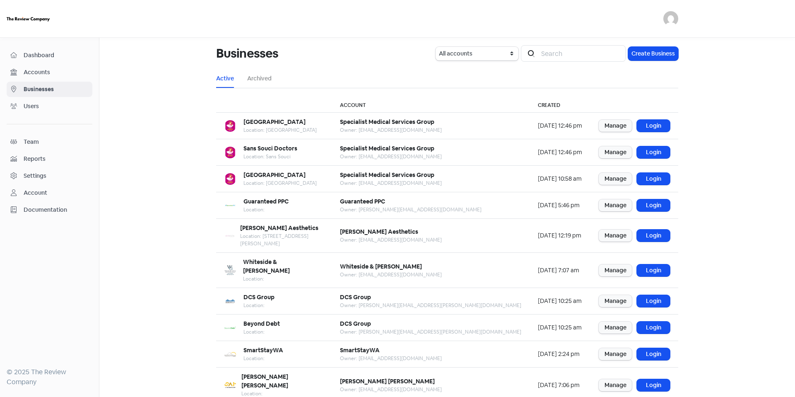
click at [52, 64] on div "Dashboard Accounts Businesses Users Team Reports Settings Account Documentation" at bounding box center [50, 133] width 86 height 170
click at [55, 58] on span "Dashboard" at bounding box center [56, 55] width 65 height 9
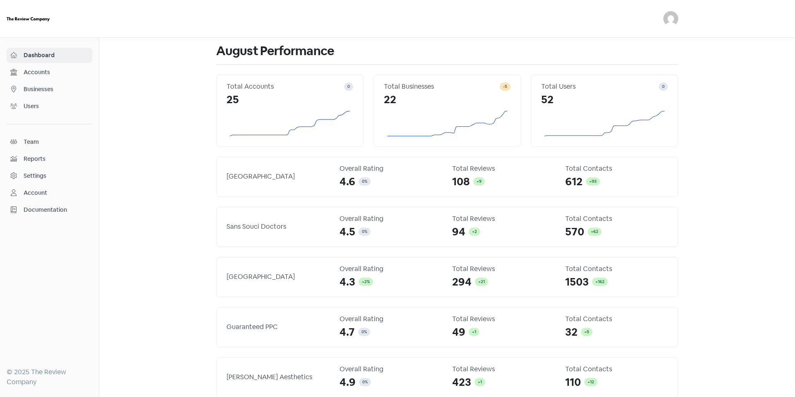
click at [37, 75] on span "Accounts" at bounding box center [56, 72] width 65 height 9
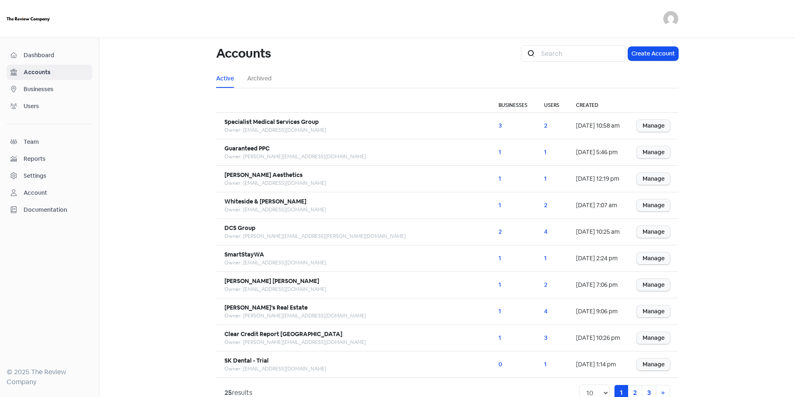
click at [55, 104] on span "Users" at bounding box center [56, 106] width 65 height 9
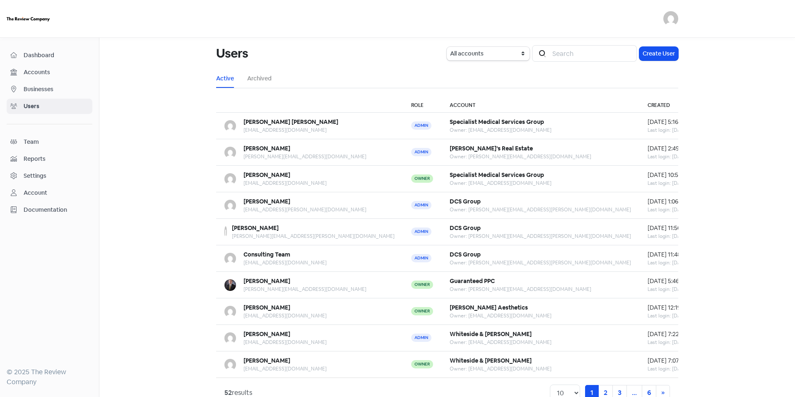
click at [56, 96] on link "Businesses" at bounding box center [50, 89] width 86 height 15
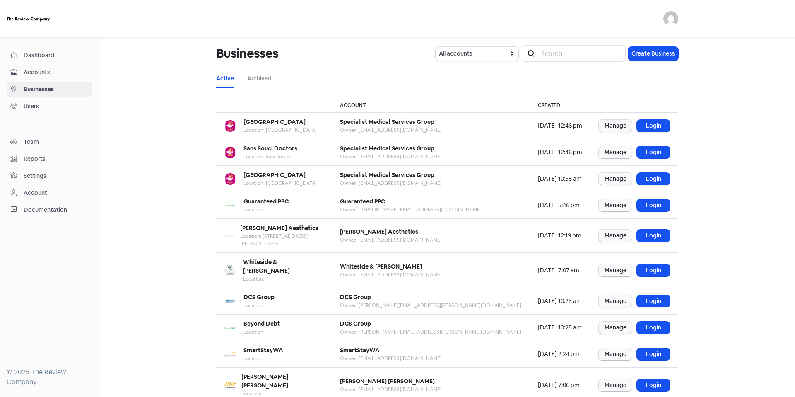
click at [55, 62] on link "Dashboard" at bounding box center [50, 55] width 86 height 15
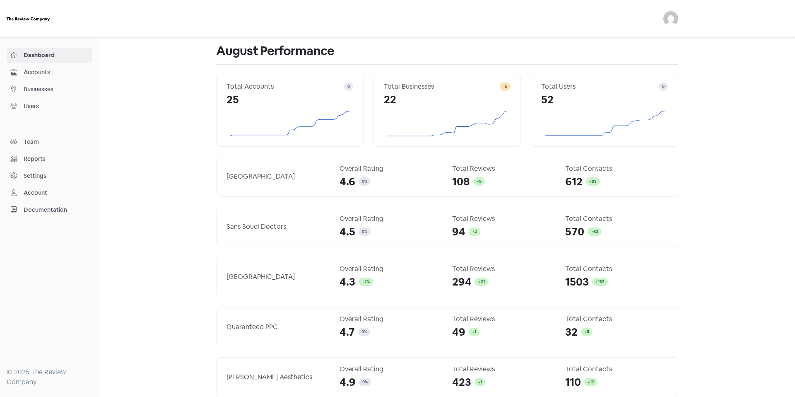
click at [43, 16] on img at bounding box center [28, 19] width 46 height 9
click at [78, 138] on span "Team" at bounding box center [56, 142] width 65 height 9
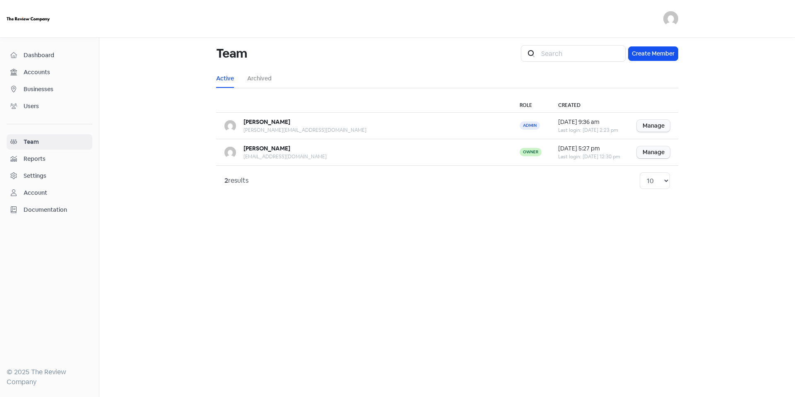
click at [73, 153] on link "Reports" at bounding box center [50, 158] width 86 height 15
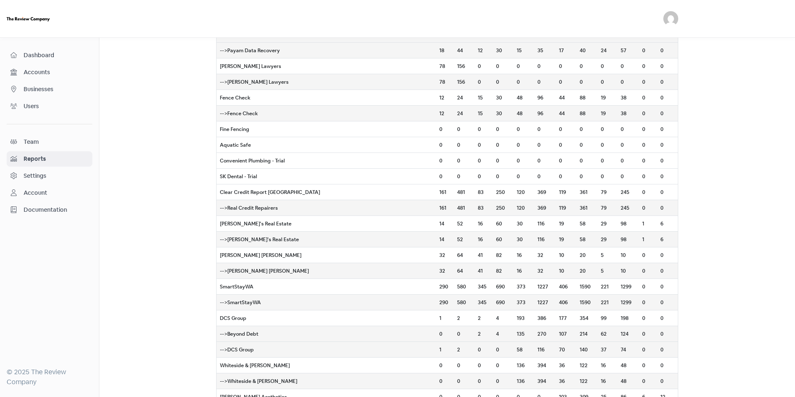
scroll to position [572, 0]
click at [46, 58] on span "Dashboard" at bounding box center [56, 55] width 65 height 9
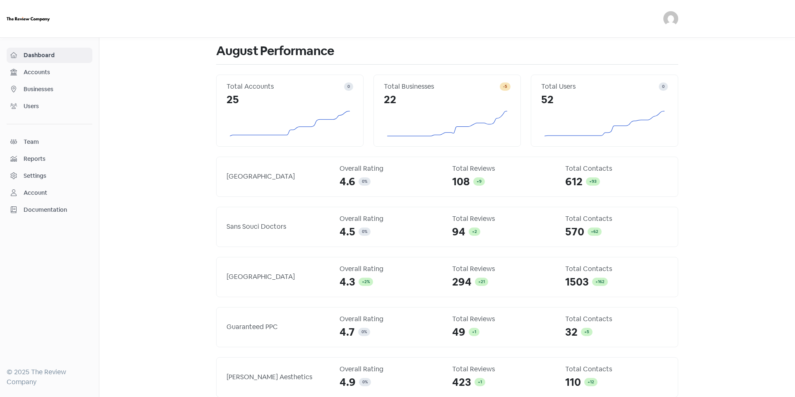
scroll to position [76, 0]
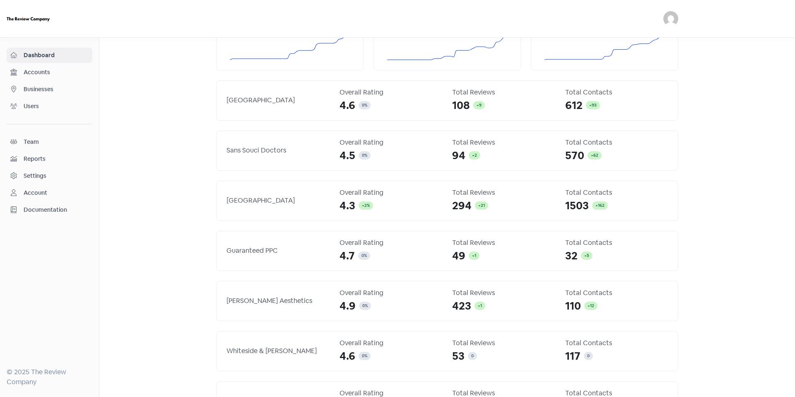
click at [62, 71] on span "Accounts" at bounding box center [56, 72] width 65 height 9
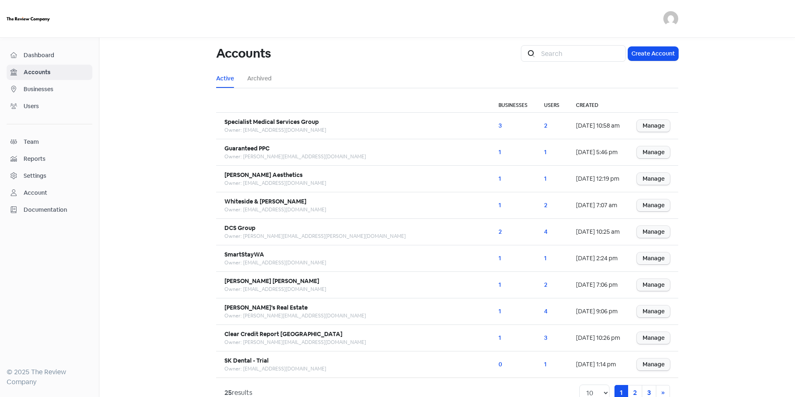
click at [68, 90] on span "Businesses" at bounding box center [56, 89] width 65 height 9
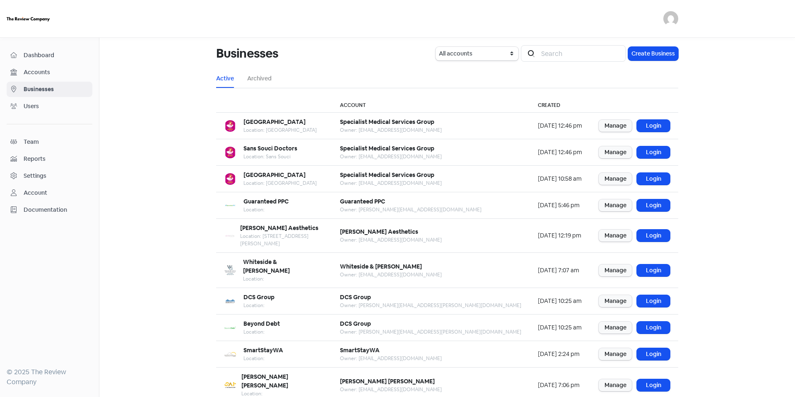
click at [57, 69] on span "Accounts" at bounding box center [56, 72] width 65 height 9
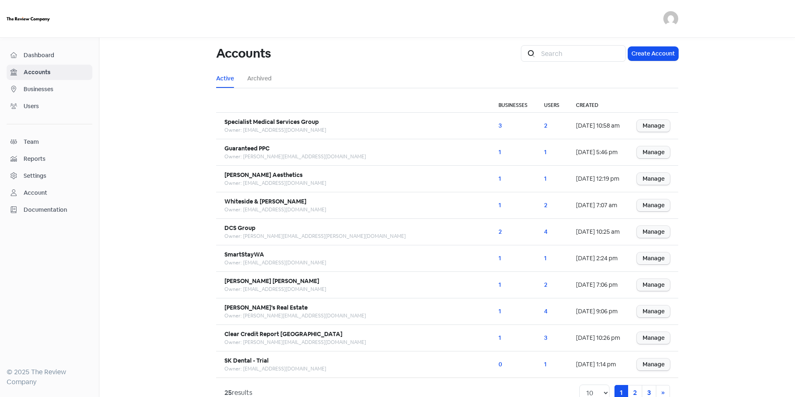
click at [63, 57] on span "Dashboard" at bounding box center [56, 55] width 65 height 9
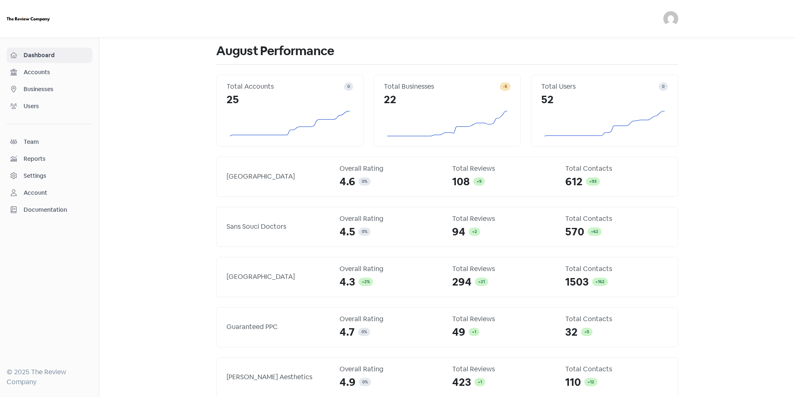
click at [41, 90] on span "Businesses" at bounding box center [56, 89] width 65 height 9
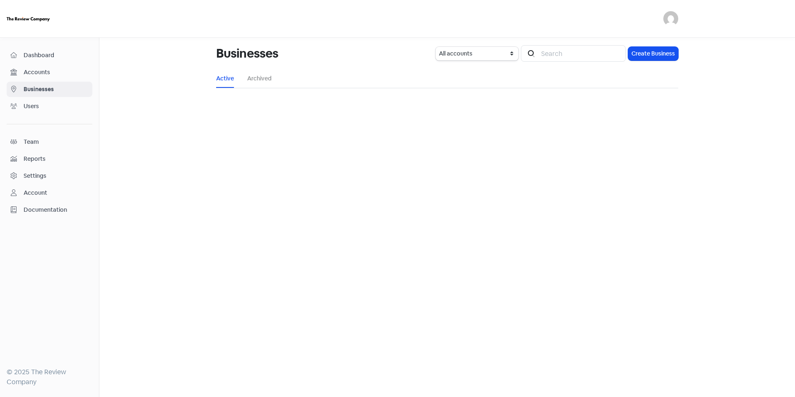
click at [40, 108] on span "Users" at bounding box center [56, 106] width 65 height 9
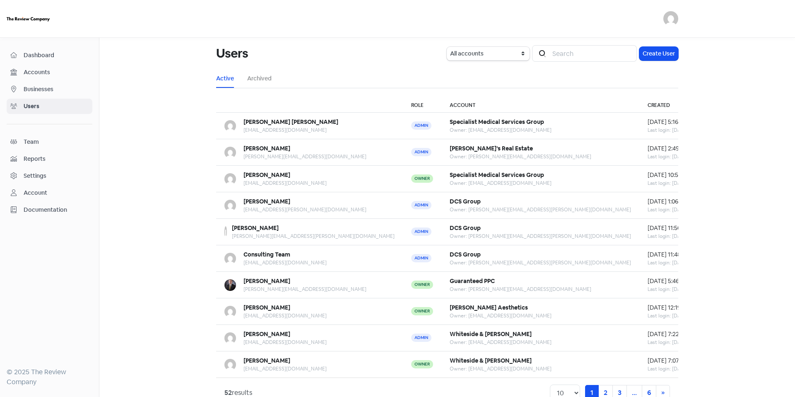
click at [82, 60] on link "Dashboard" at bounding box center [50, 55] width 86 height 15
